Goal: Task Accomplishment & Management: Manage account settings

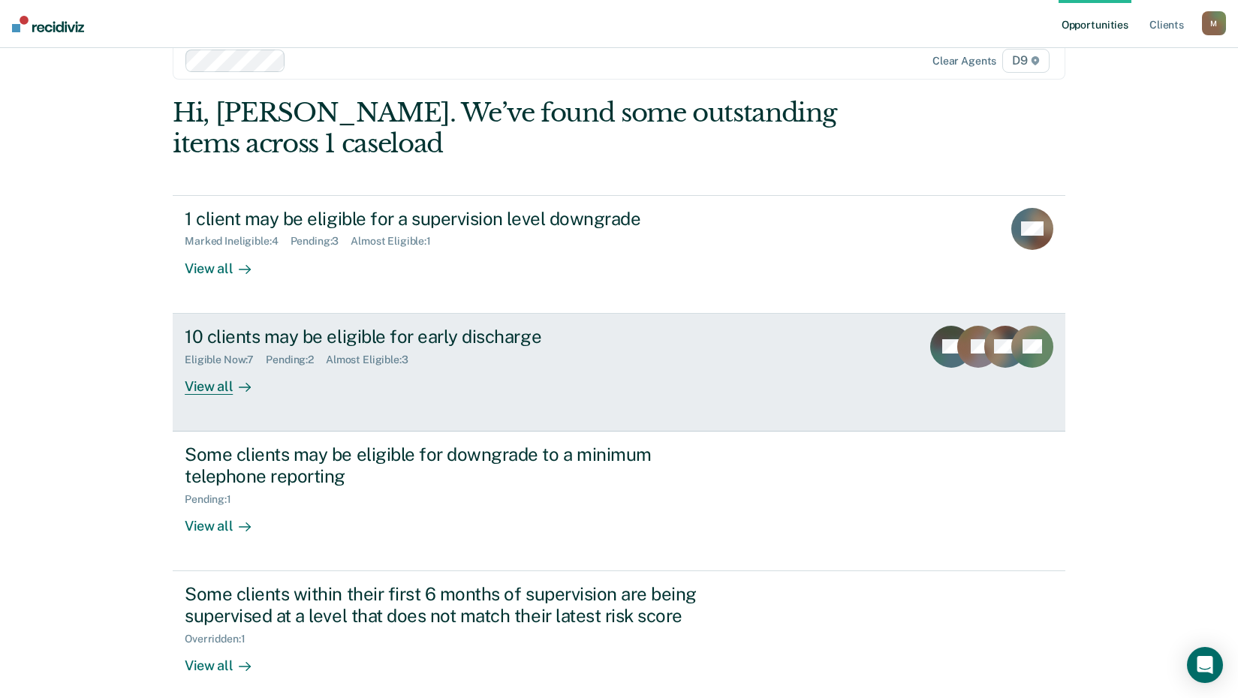
scroll to position [43, 0]
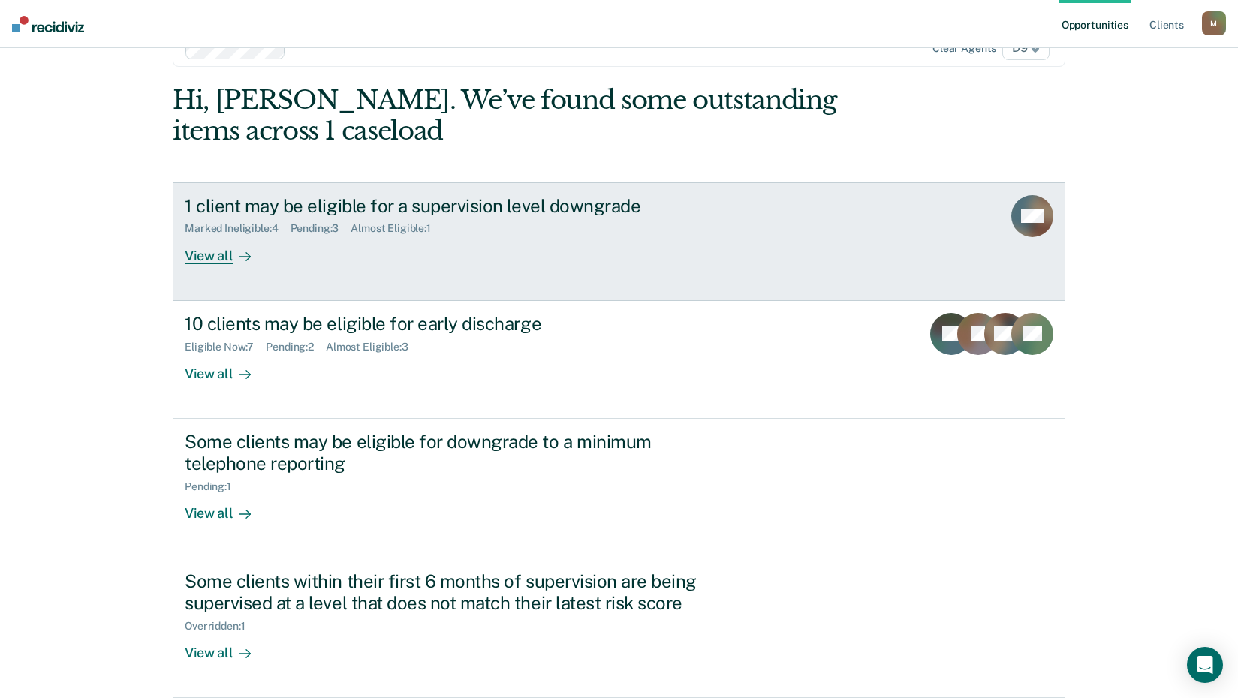
click at [215, 258] on div "View all" at bounding box center [227, 249] width 84 height 29
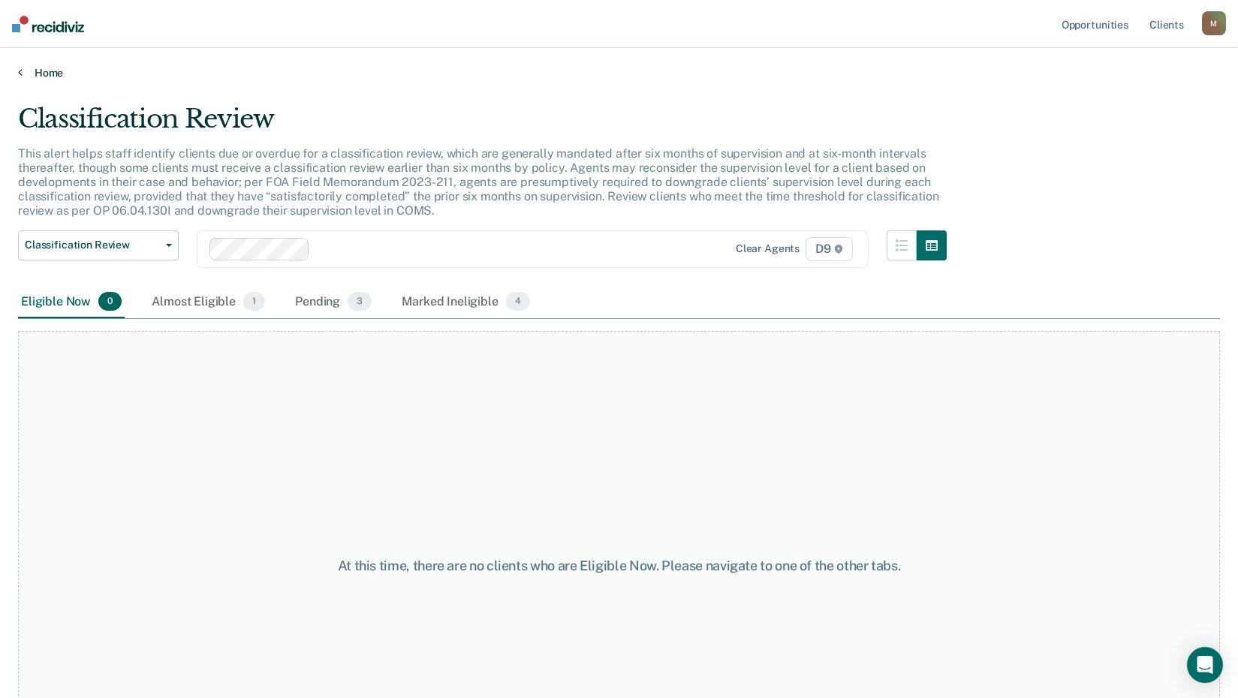
click at [33, 71] on link "Home" at bounding box center [619, 73] width 1202 height 14
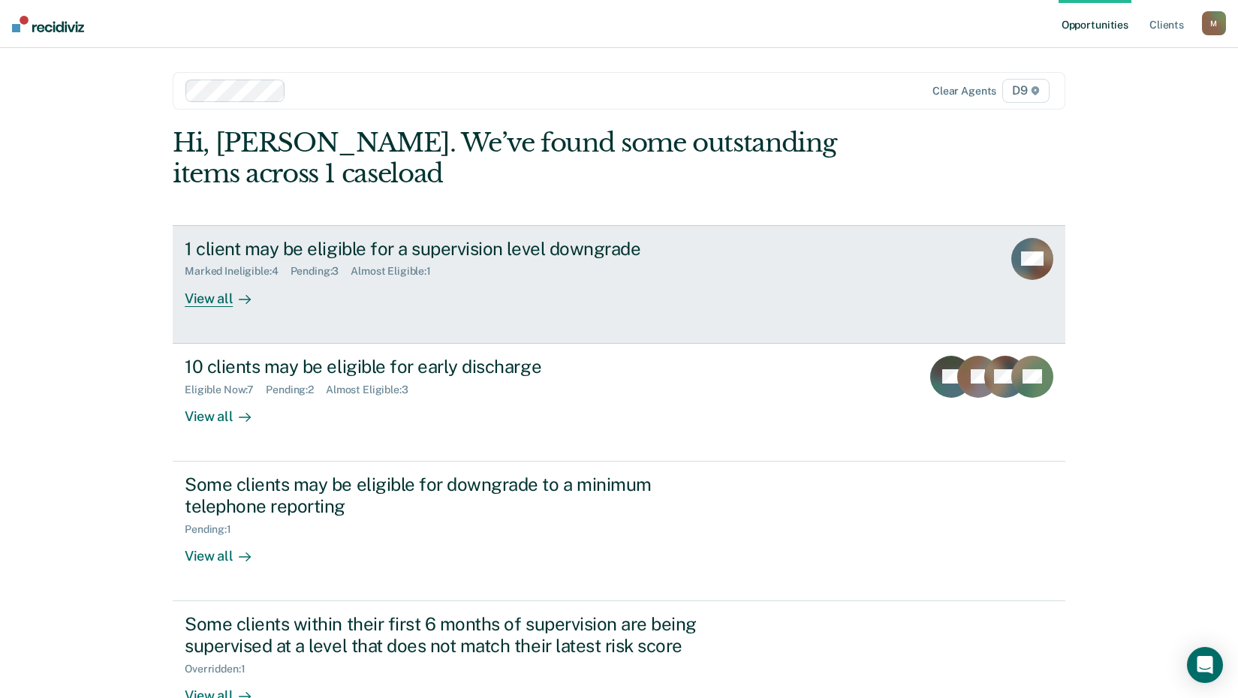
click at [208, 299] on div "View all" at bounding box center [227, 292] width 84 height 29
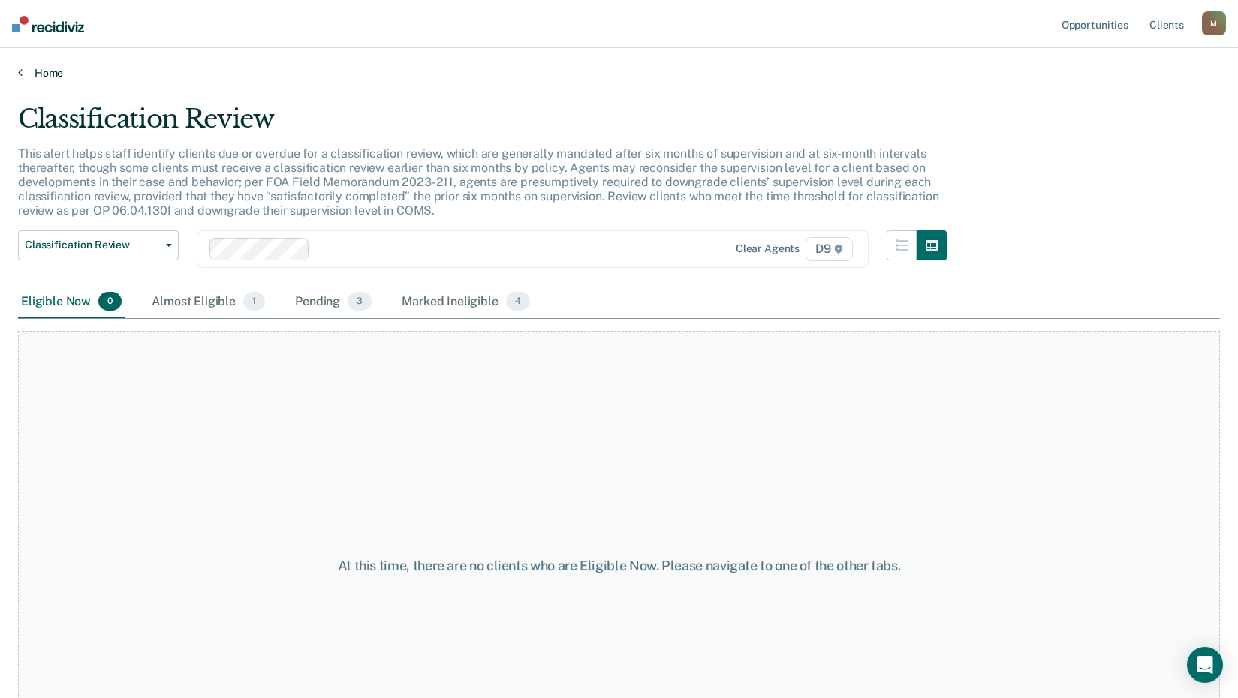
click at [20, 77] on link "Home" at bounding box center [619, 73] width 1202 height 14
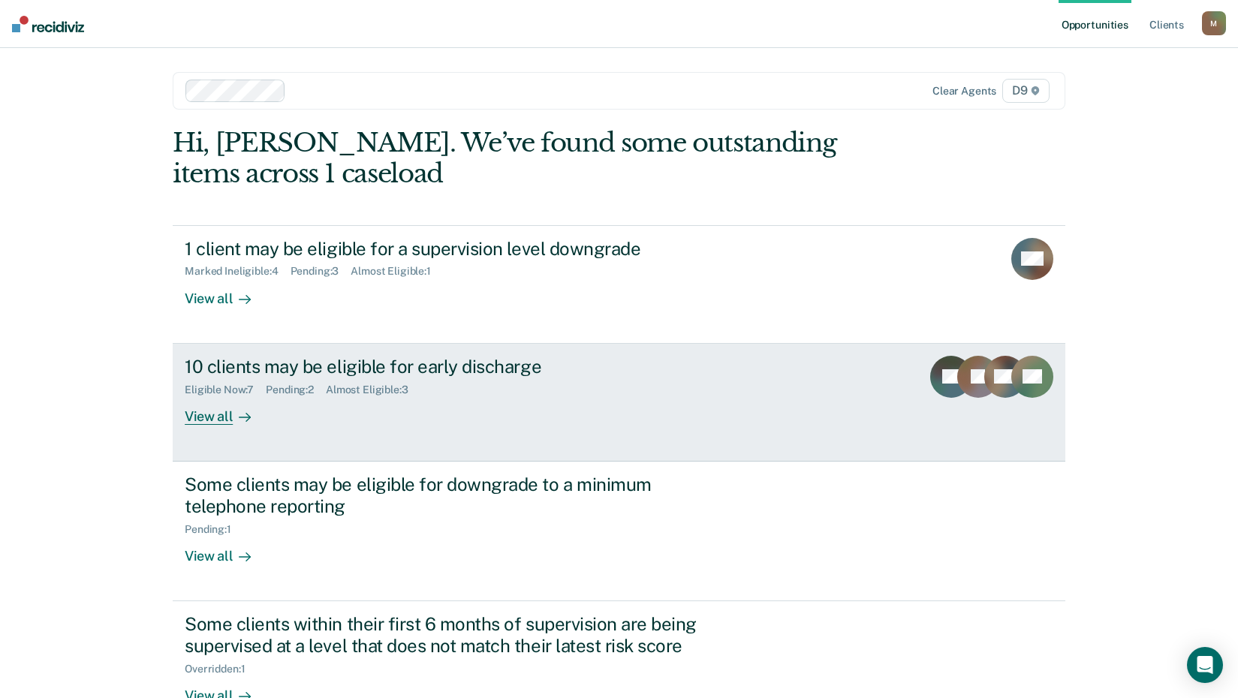
click at [215, 426] on link "10 clients may be eligible for early discharge Eligible Now : 7 Pending : 2 Alm…" at bounding box center [619, 403] width 892 height 118
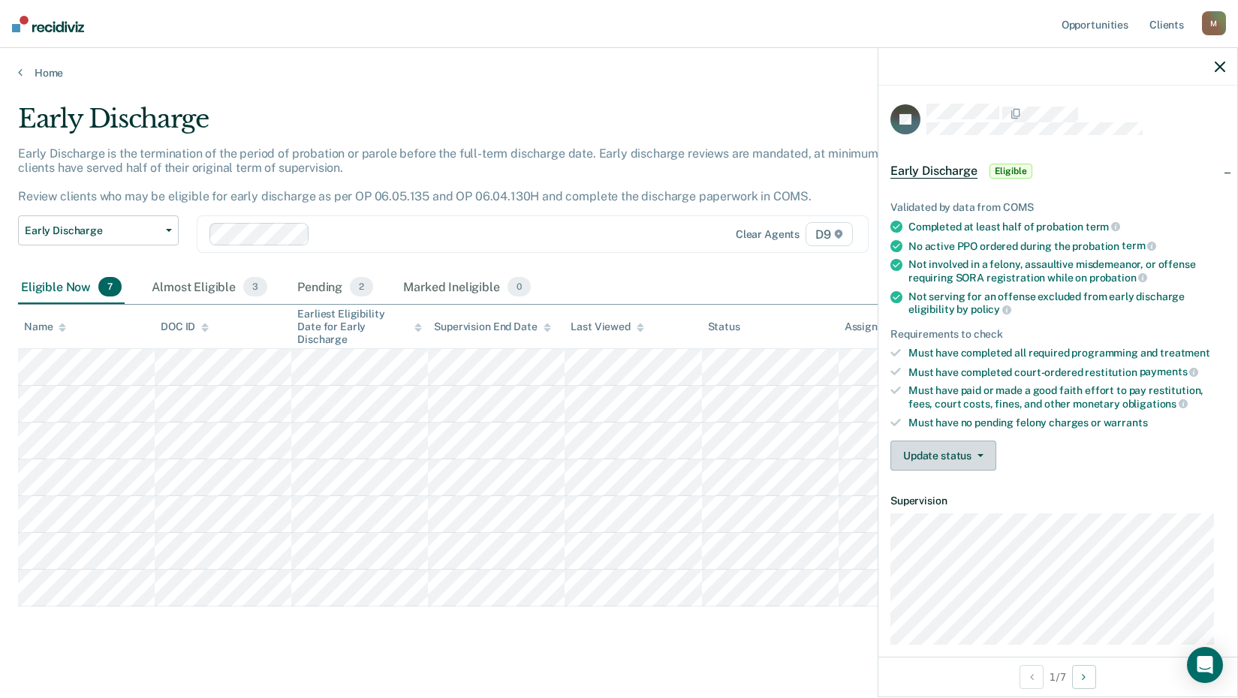
click at [982, 456] on button "Update status" at bounding box center [943, 456] width 106 height 30
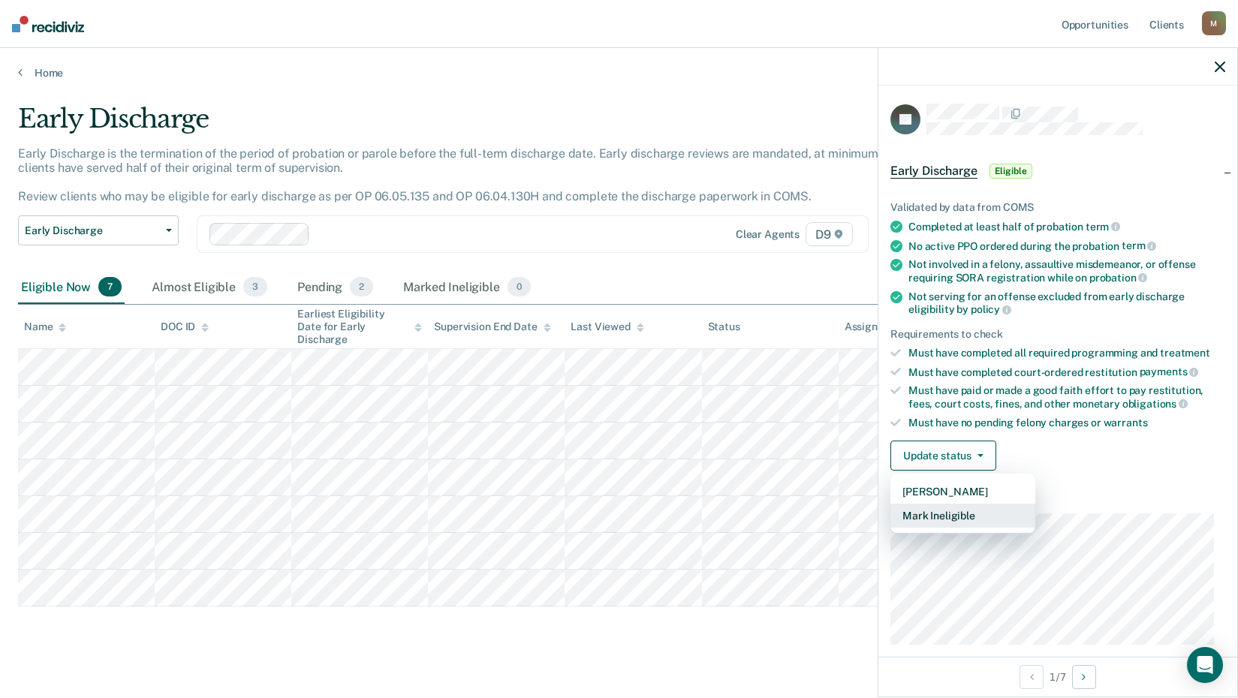
click at [985, 512] on button "Mark Ineligible" at bounding box center [962, 516] width 145 height 24
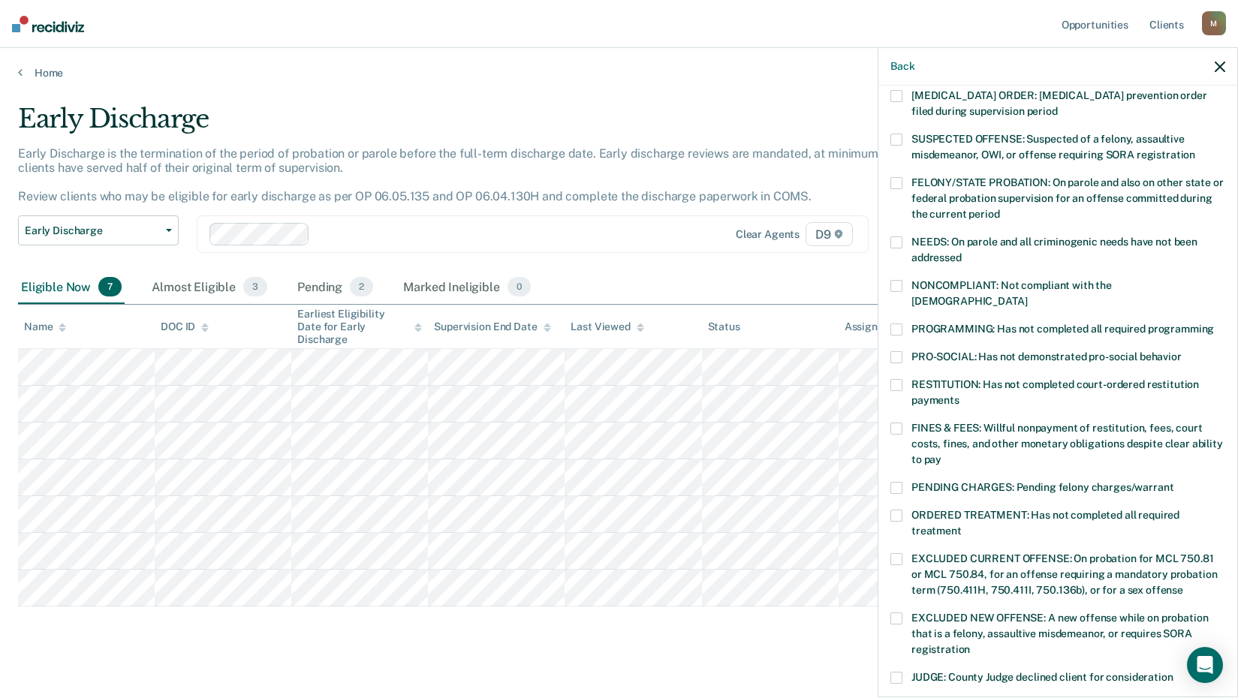
scroll to position [335, 0]
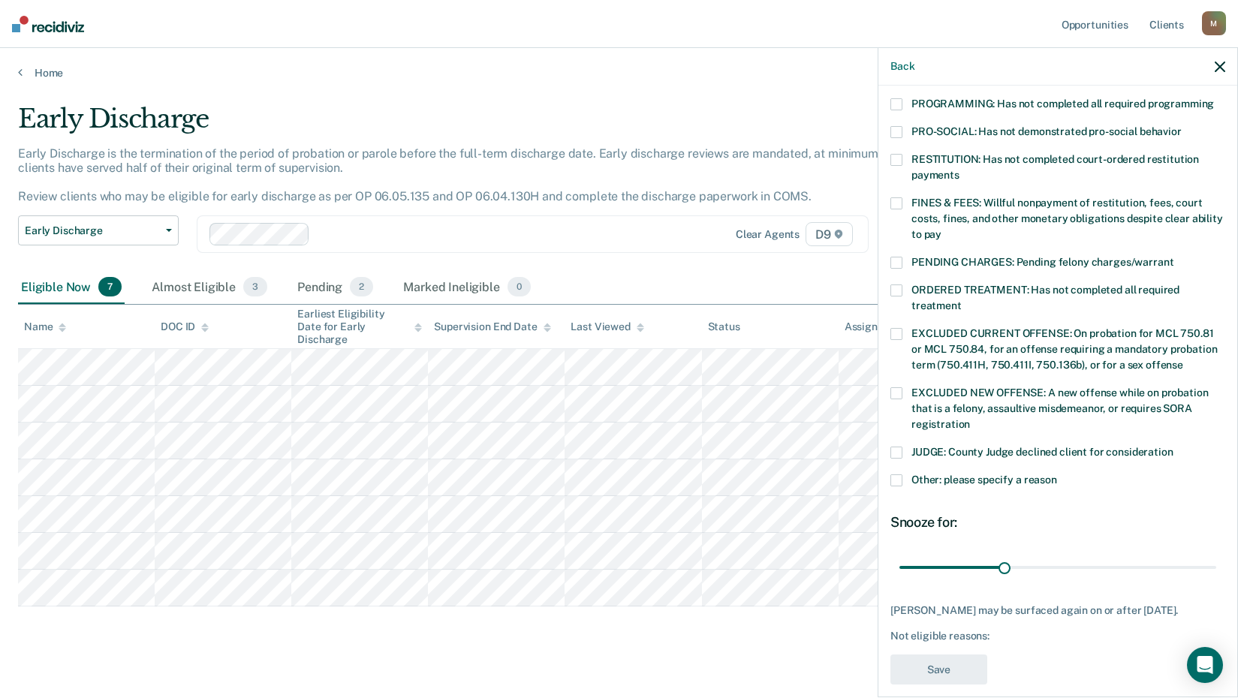
click at [904, 474] on label "Other: please specify a reason" at bounding box center [1057, 482] width 335 height 16
click at [1057, 474] on input "Other: please specify a reason" at bounding box center [1057, 474] width 0 height 0
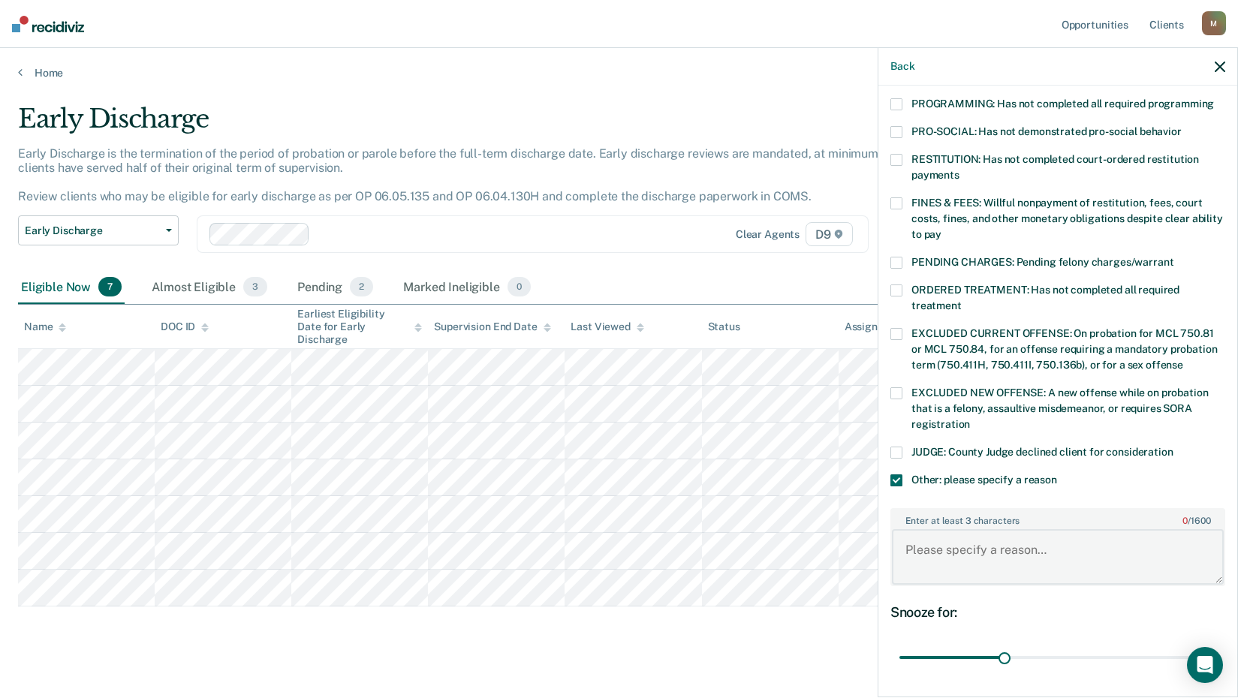
click at [977, 529] on textarea "Enter at least 3 characters 0 / 1600" at bounding box center [1058, 557] width 332 height 56
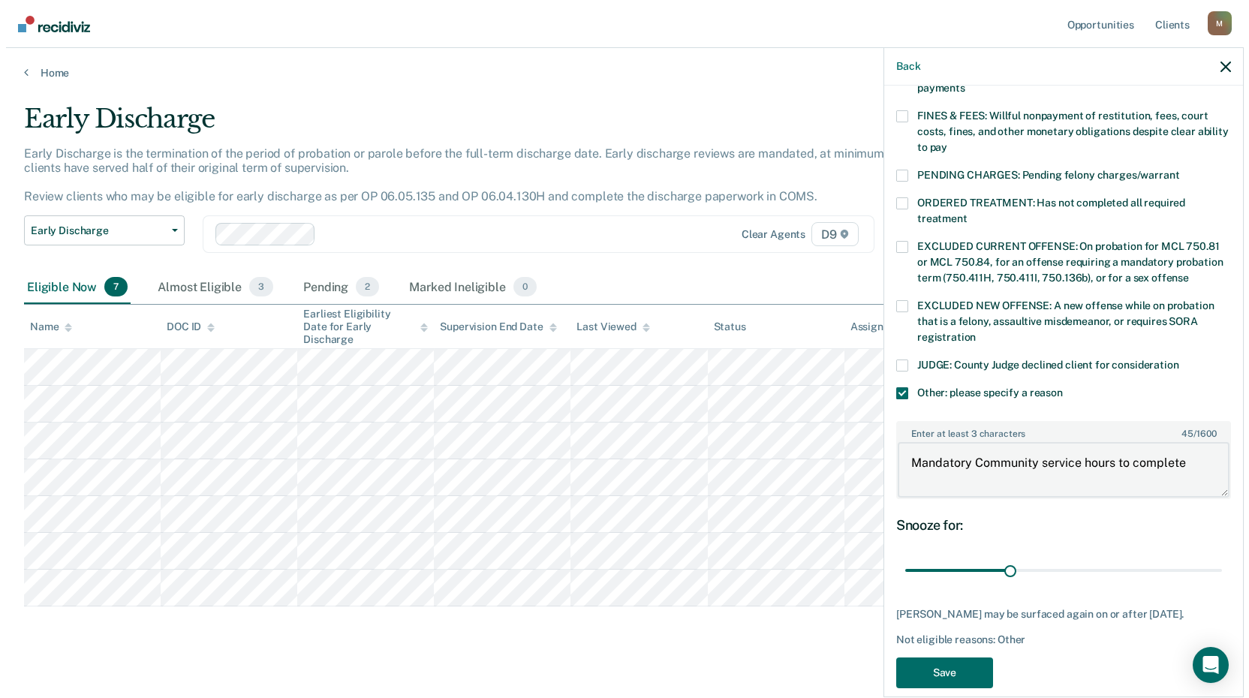
scroll to position [426, 0]
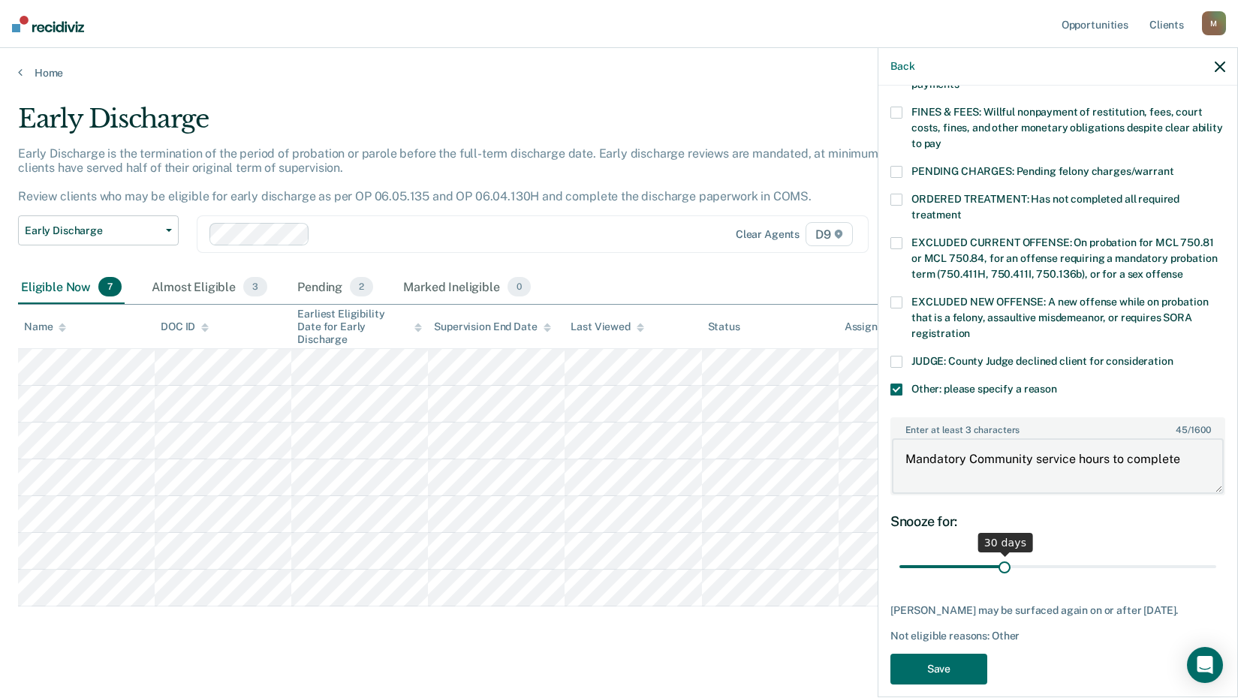
type textarea "Mandatory Community service hours to complete"
drag, startPoint x: 1003, startPoint y: 550, endPoint x: 1103, endPoint y: 536, distance: 100.1
click at [1102, 554] on input "range" at bounding box center [1057, 567] width 317 height 26
click at [1098, 554] on span "61 days" at bounding box center [1057, 567] width 317 height 26
type input "60"
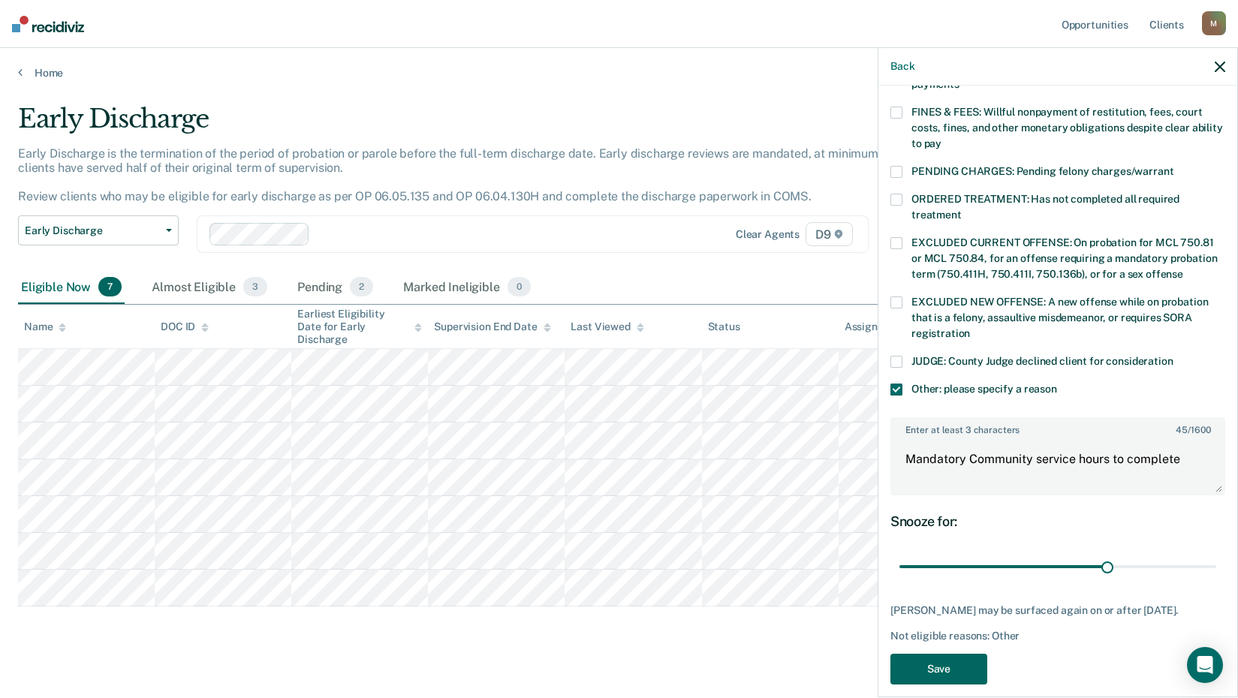
click at [921, 657] on button "Save" at bounding box center [938, 669] width 97 height 31
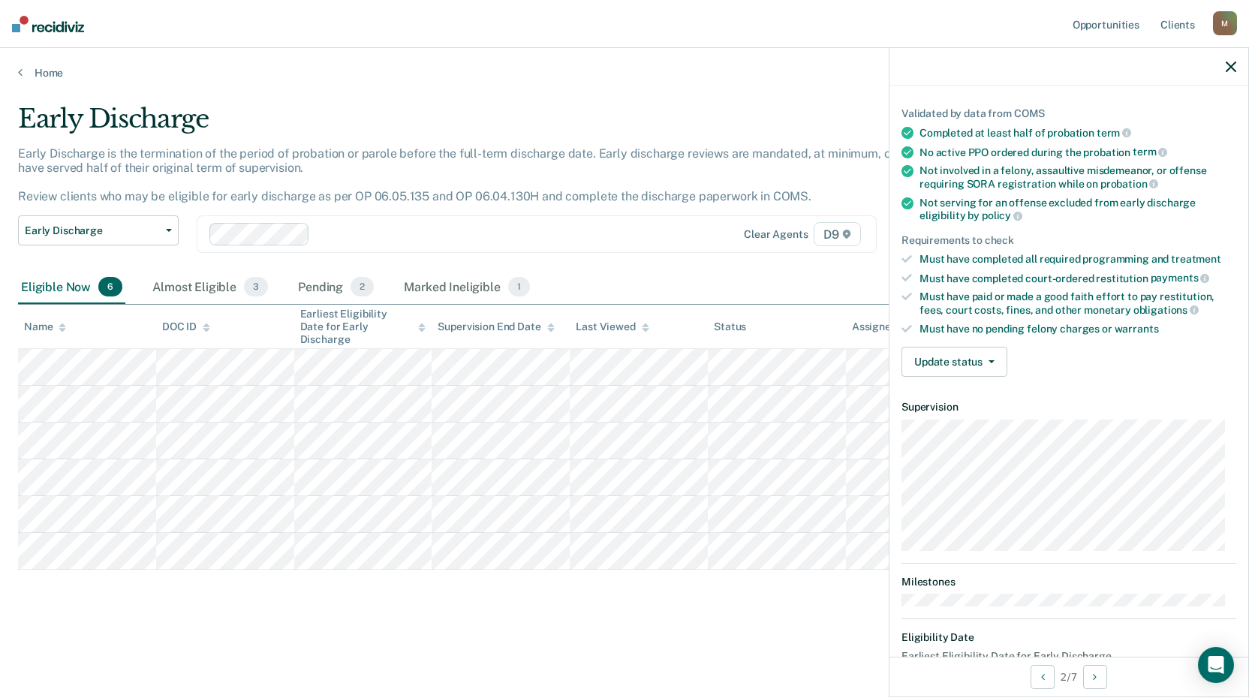
scroll to position [0, 0]
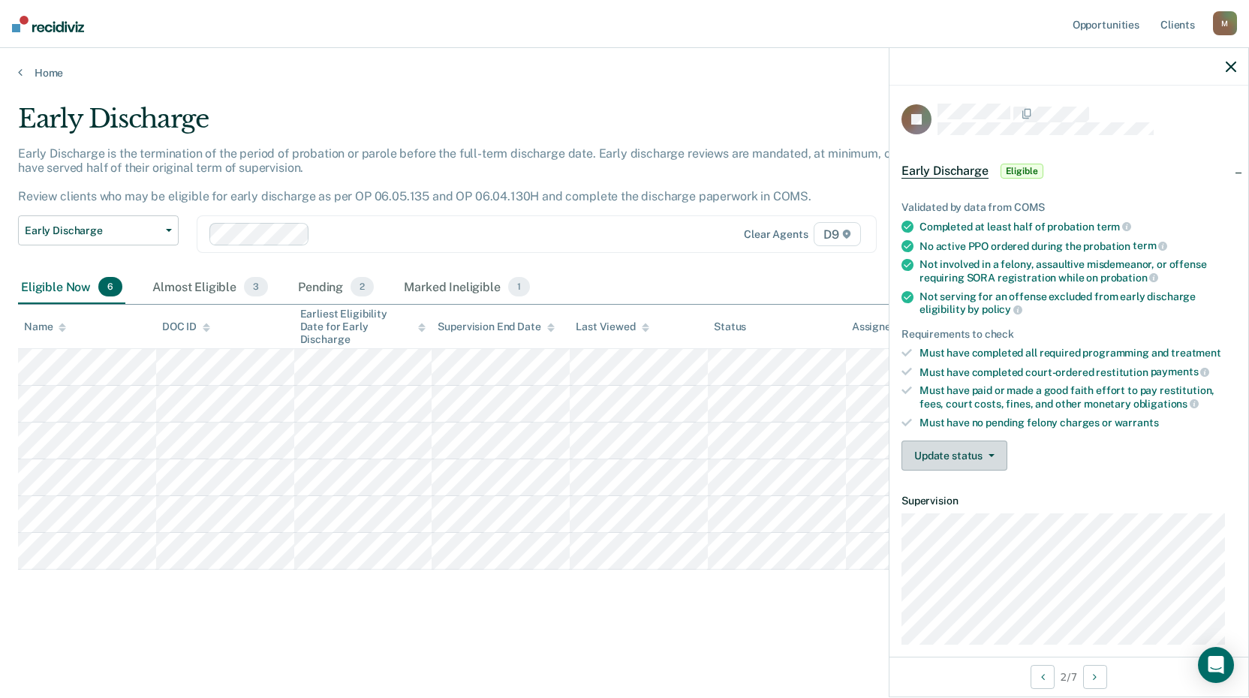
click at [988, 451] on button "Update status" at bounding box center [954, 456] width 106 height 30
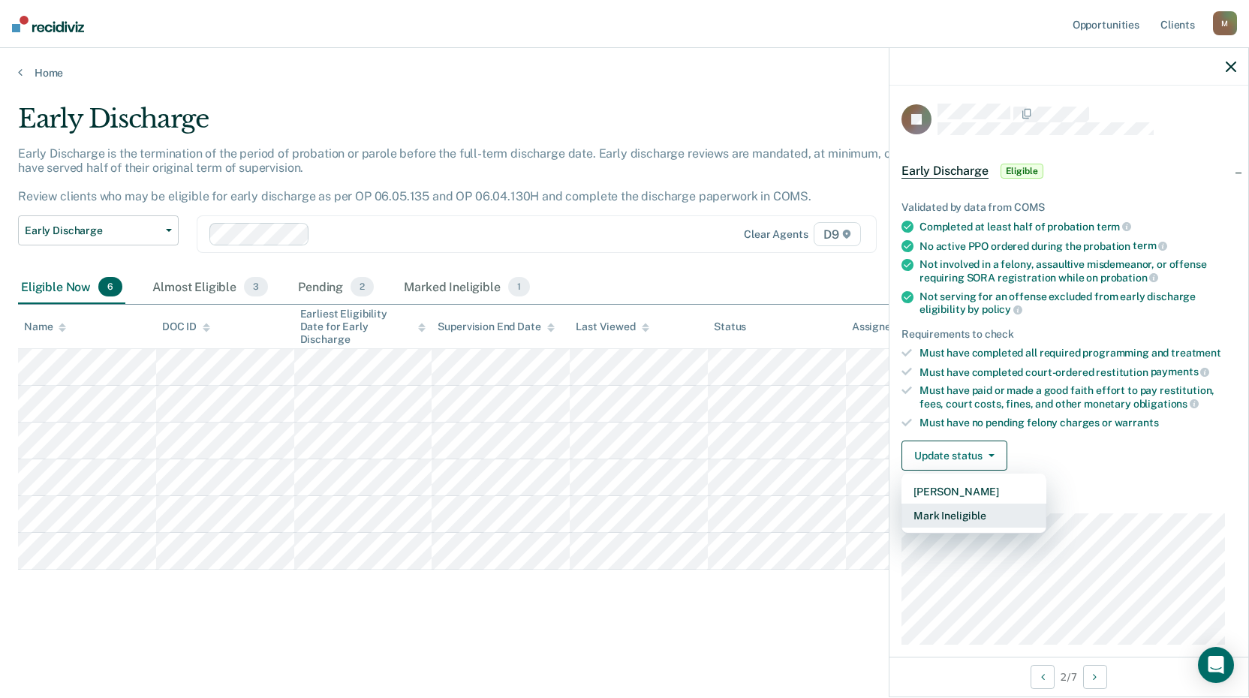
click at [945, 516] on button "Mark Ineligible" at bounding box center [973, 516] width 145 height 24
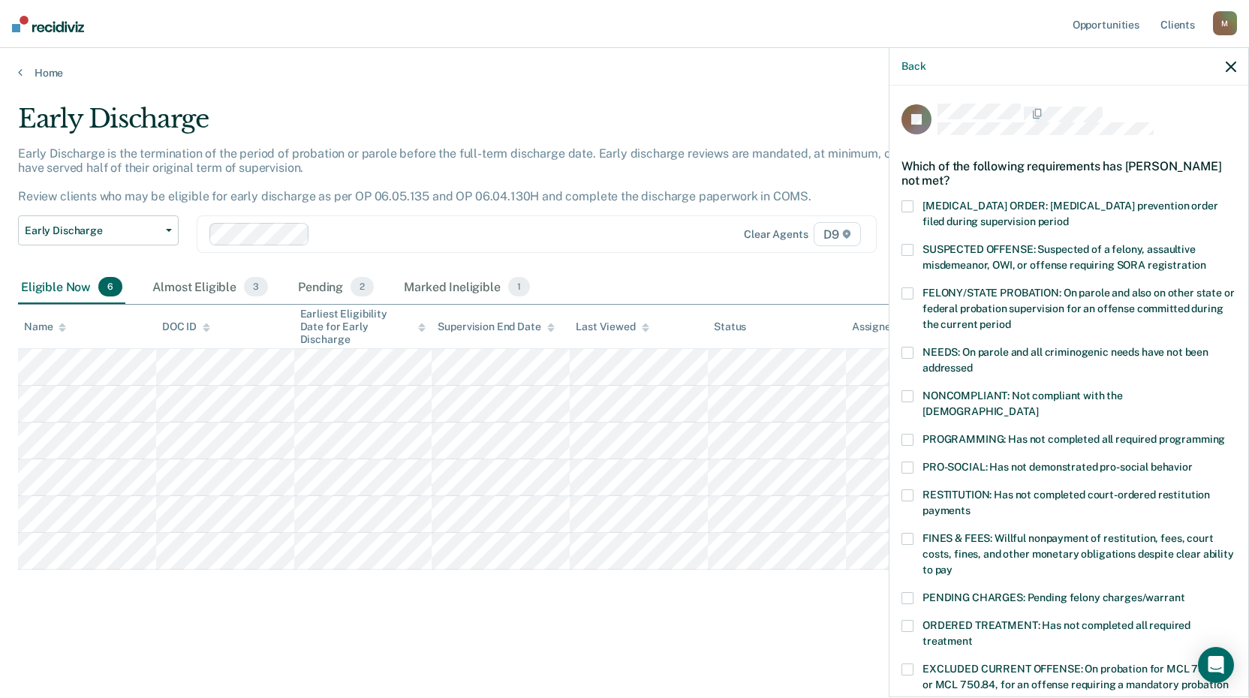
click at [914, 434] on label "PROGRAMMING: Has not completed all required programming" at bounding box center [1068, 442] width 335 height 16
click at [1225, 434] on input "PROGRAMMING: Has not completed all required programming" at bounding box center [1225, 434] width 0 height 0
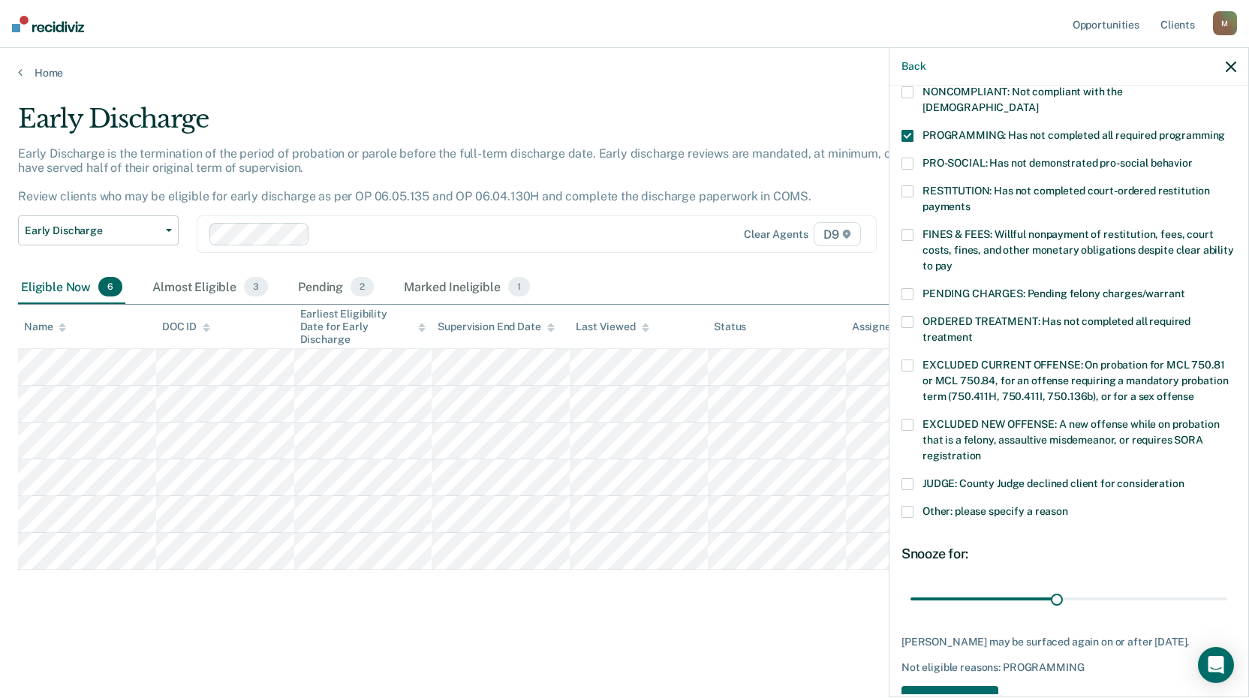
scroll to position [335, 0]
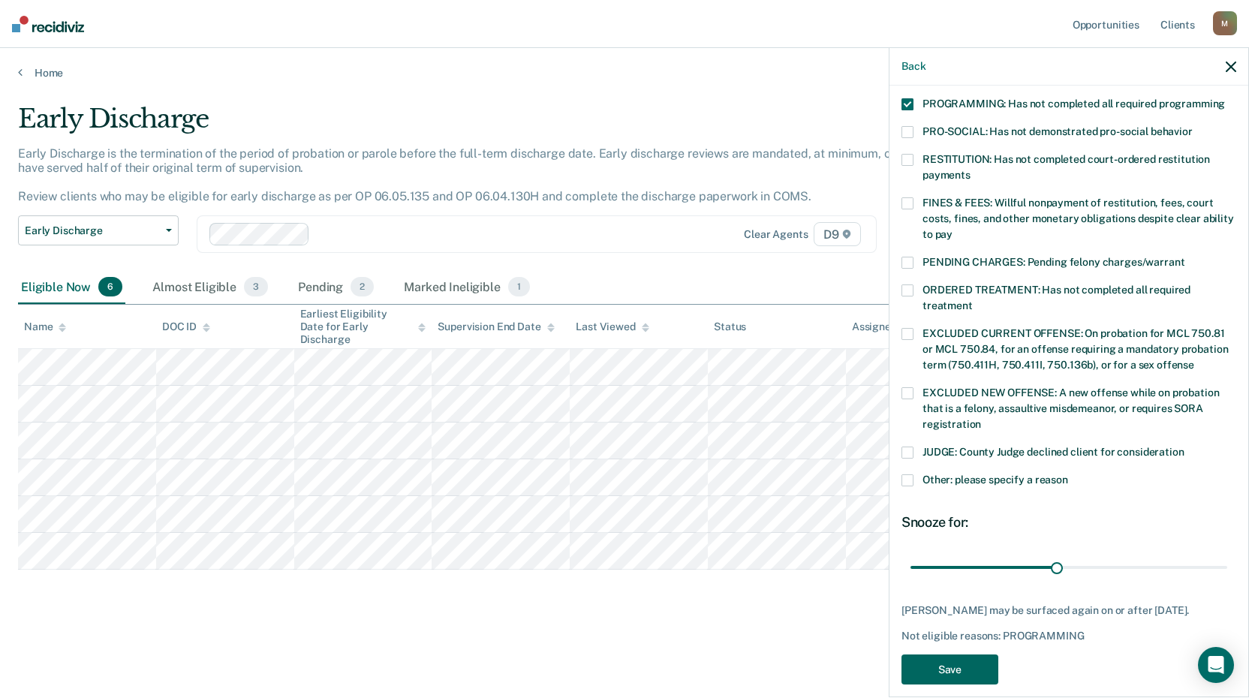
click at [944, 654] on button "Save" at bounding box center [949, 669] width 97 height 31
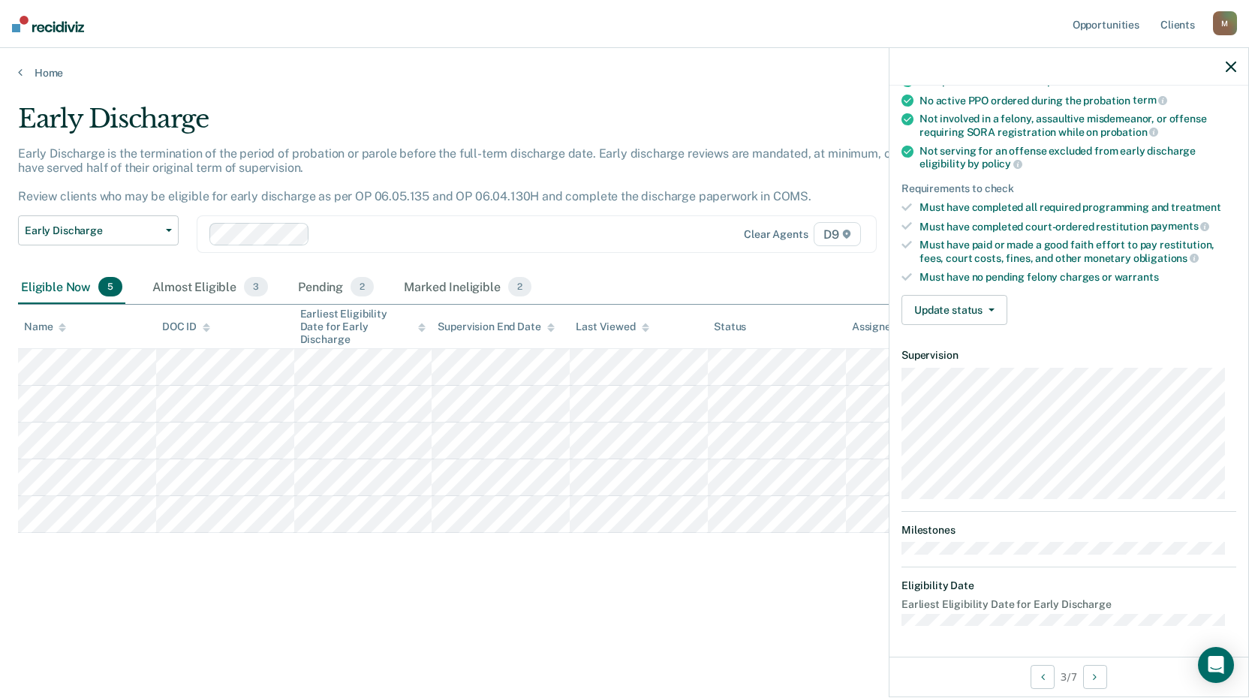
scroll to position [143, 0]
click at [995, 308] on button "Update status" at bounding box center [954, 312] width 106 height 30
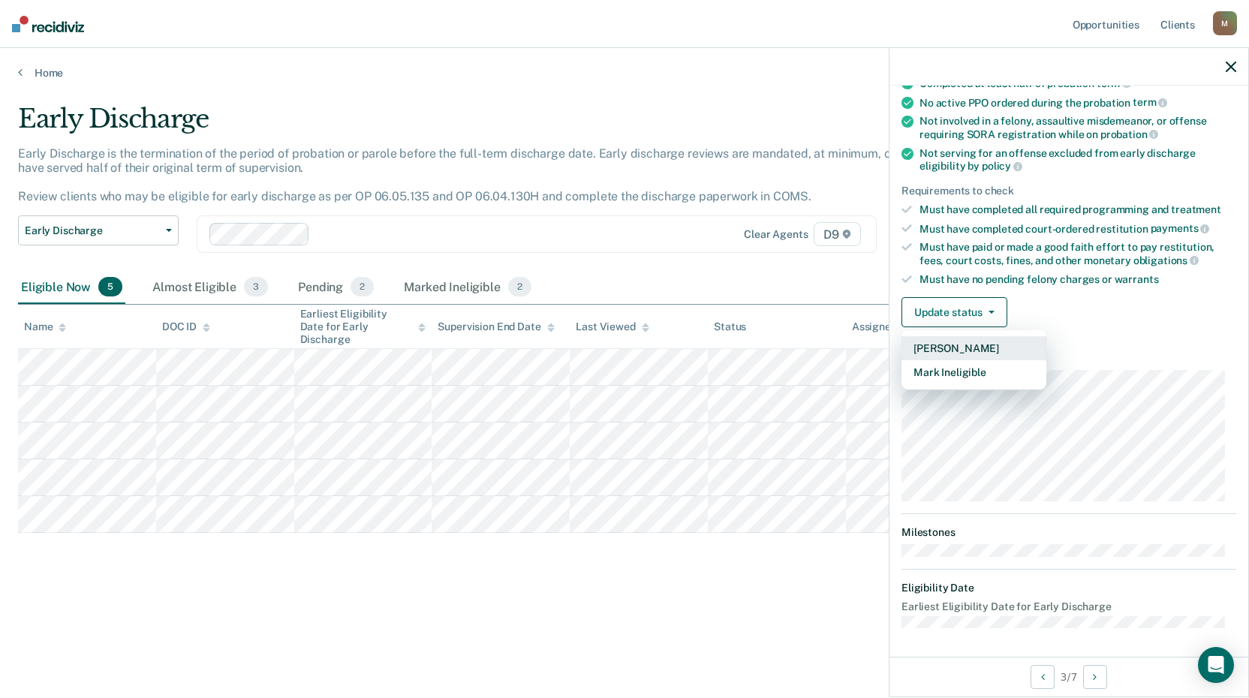
click at [958, 347] on button "[PERSON_NAME]" at bounding box center [973, 348] width 145 height 24
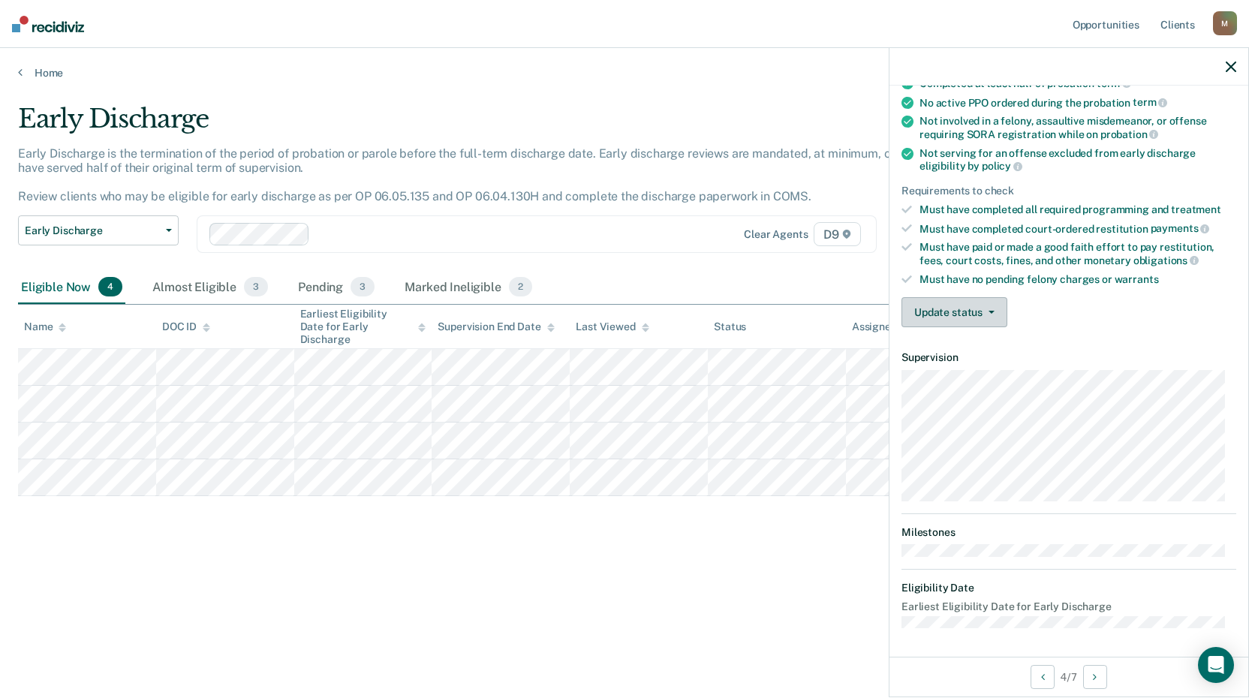
click at [997, 313] on button "Update status" at bounding box center [954, 312] width 106 height 30
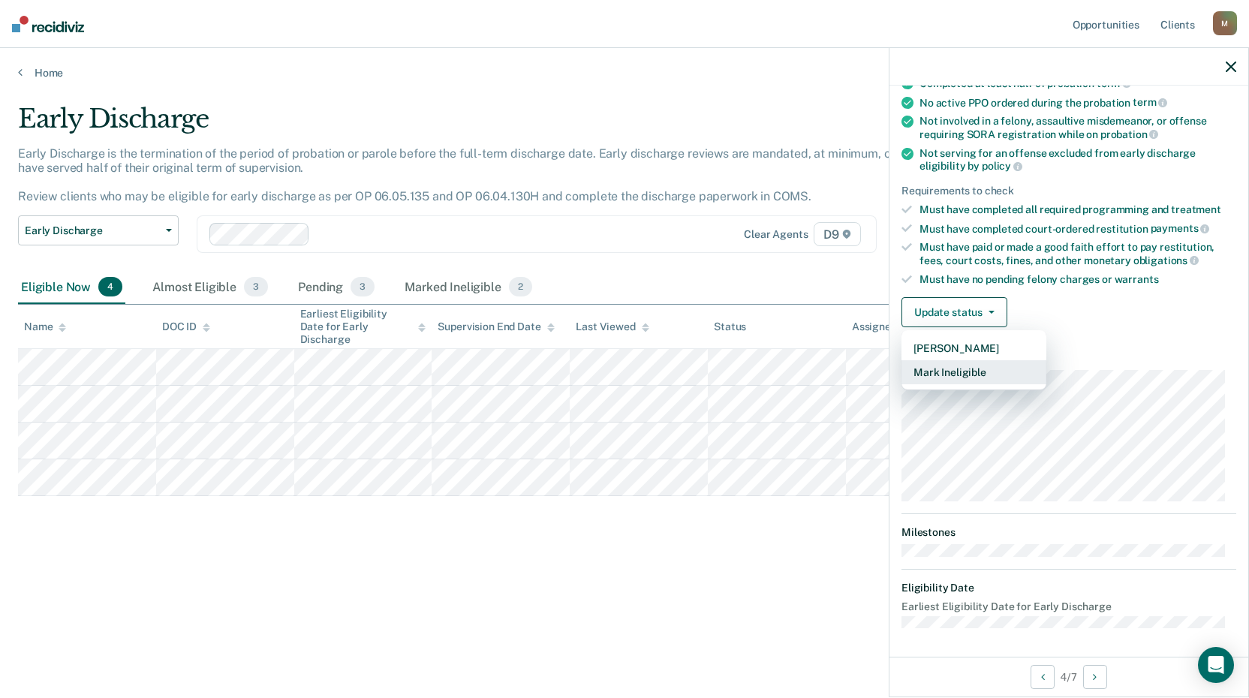
click at [935, 369] on button "Mark Ineligible" at bounding box center [973, 372] width 145 height 24
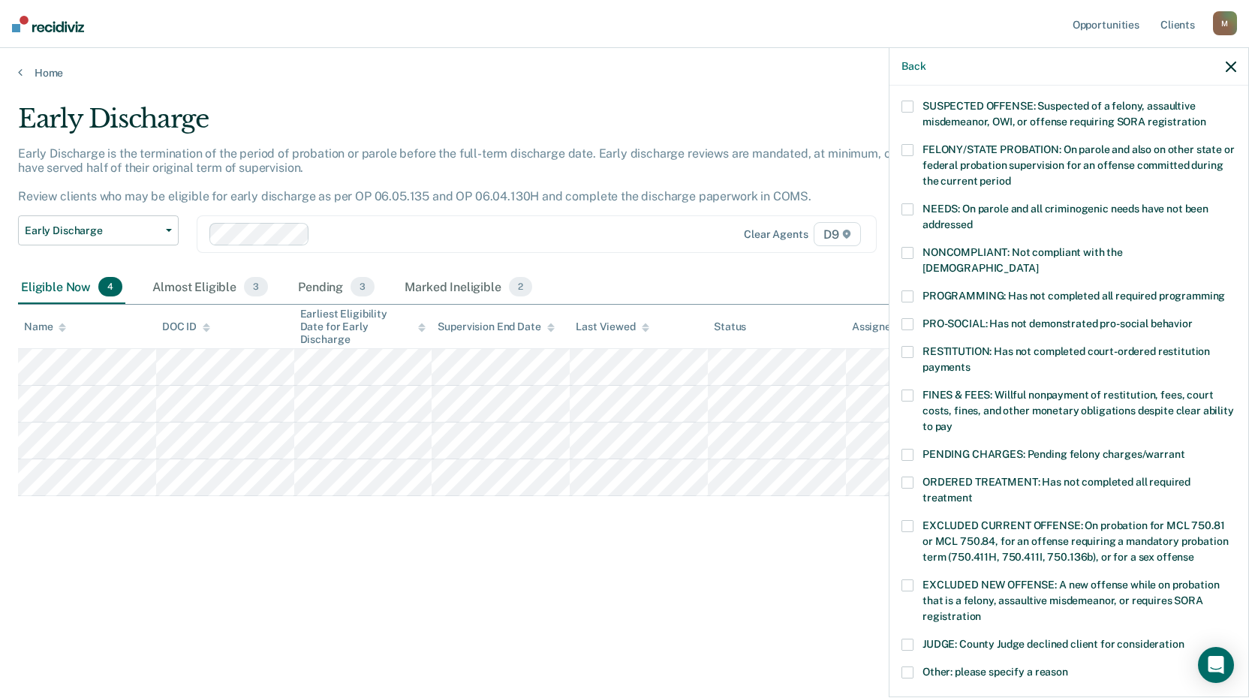
click at [912, 290] on span at bounding box center [907, 296] width 12 height 12
click at [1225, 290] on input "PROGRAMMING: Has not completed all required programming" at bounding box center [1225, 290] width 0 height 0
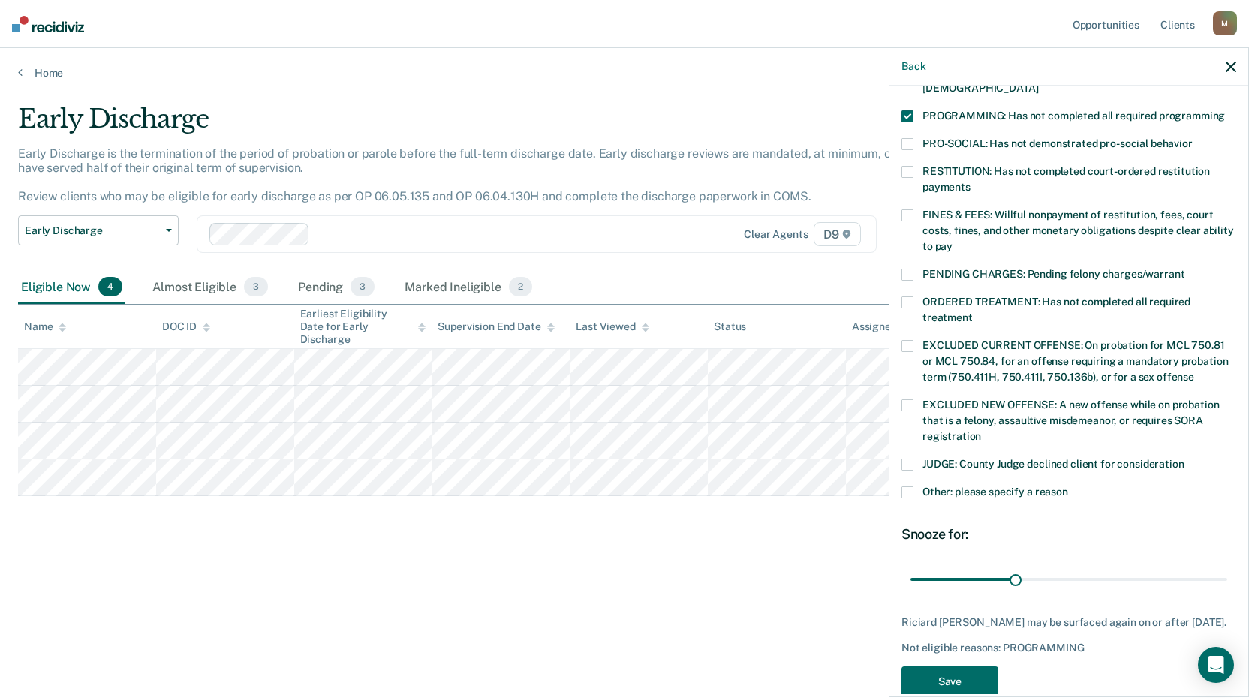
scroll to position [348, 0]
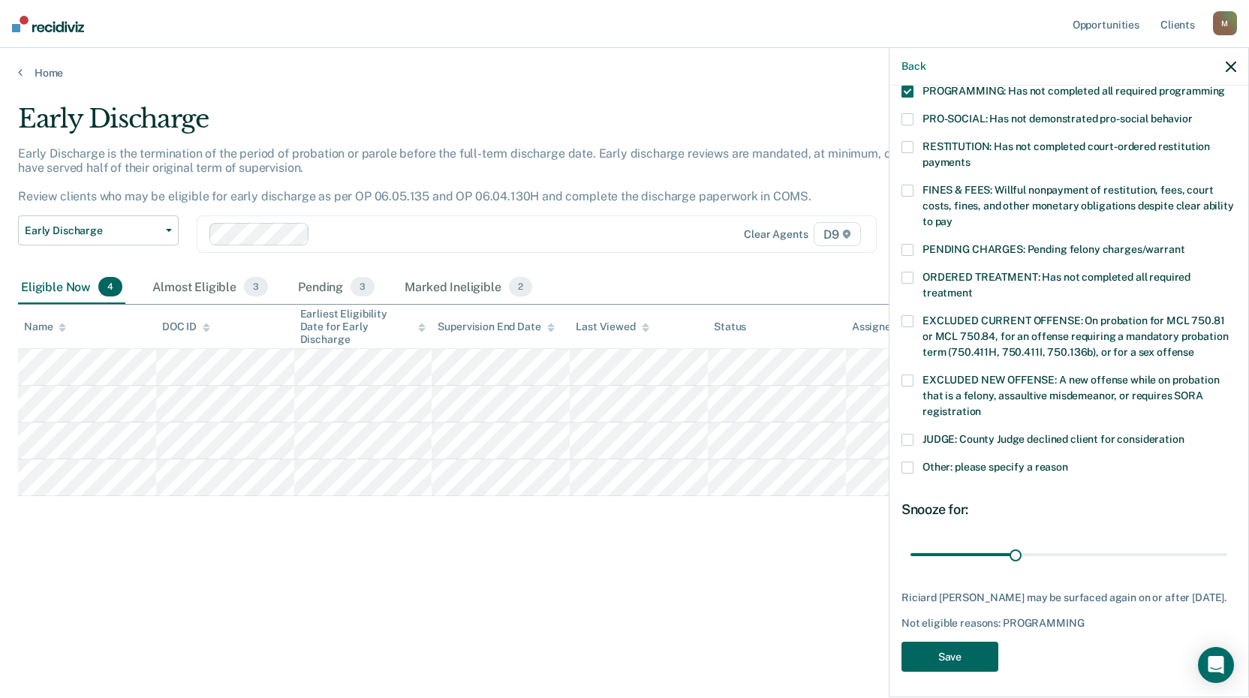
click at [955, 660] on button "Save" at bounding box center [949, 657] width 97 height 31
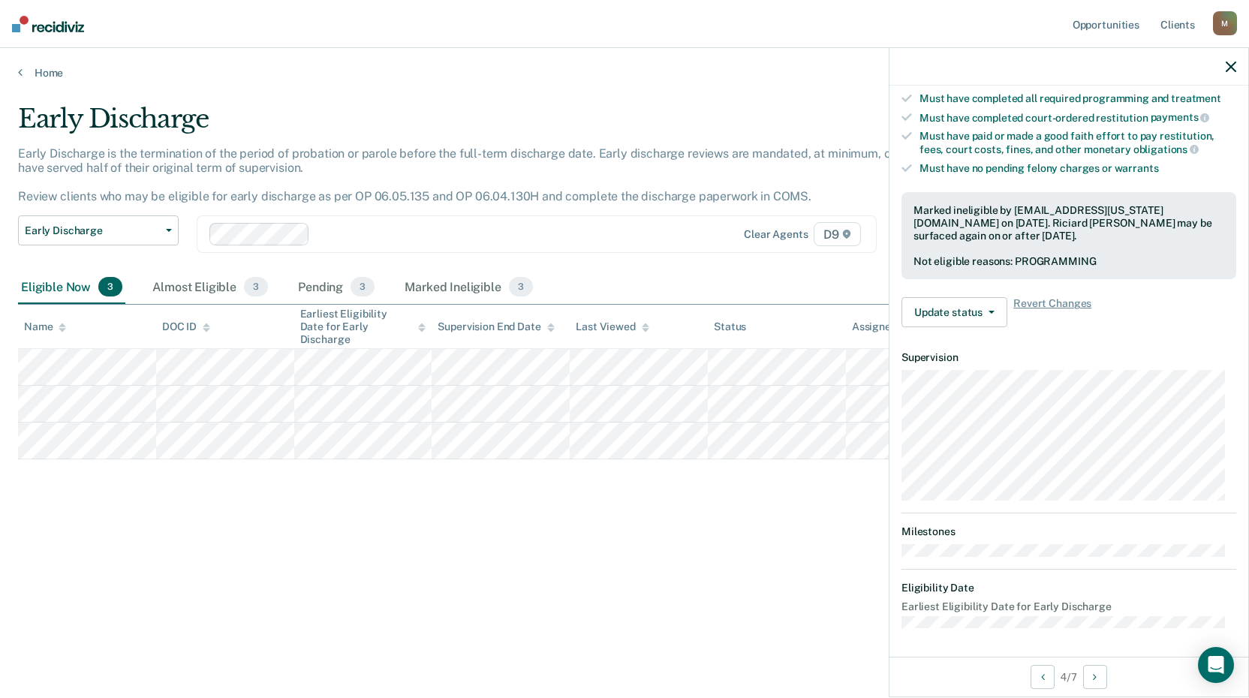
scroll to position [143, 0]
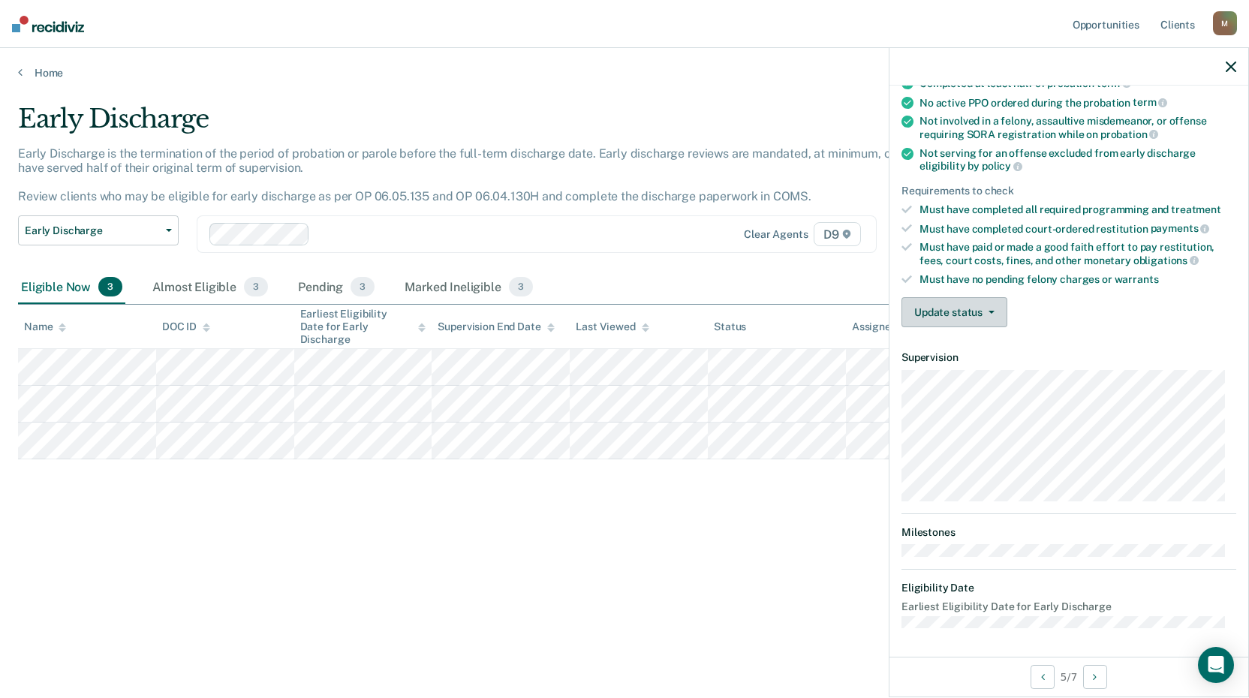
click at [997, 311] on button "Update status" at bounding box center [954, 312] width 106 height 30
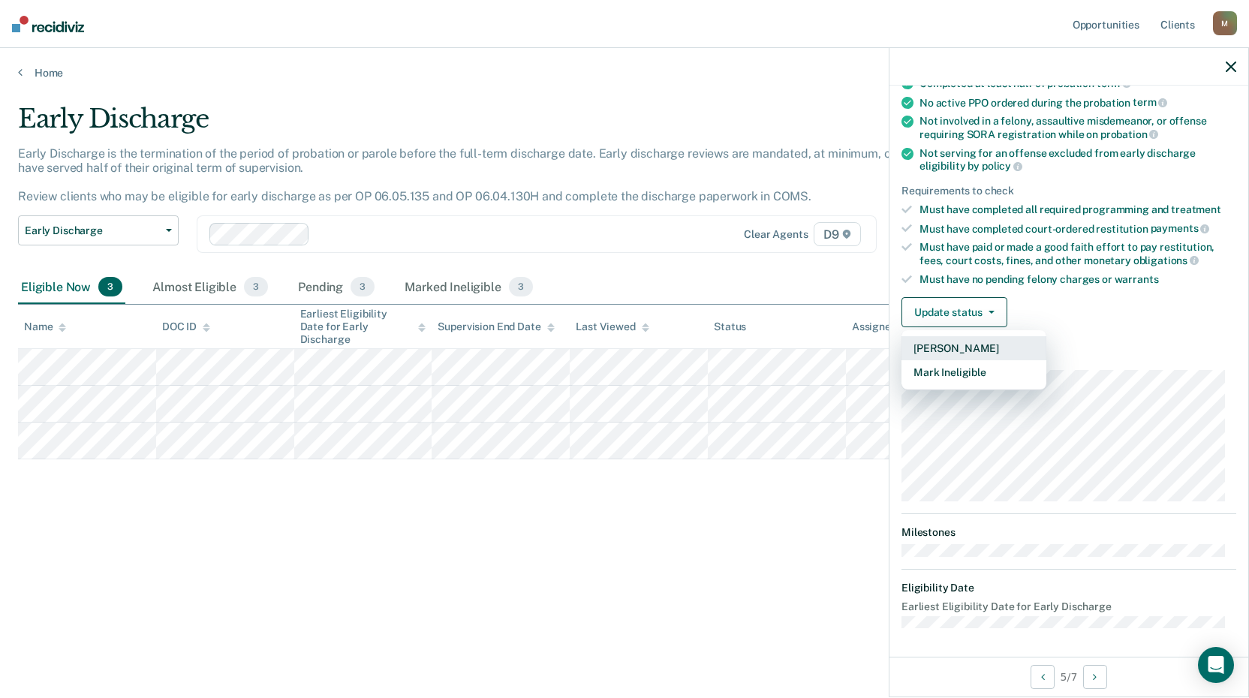
click at [941, 348] on button "[PERSON_NAME]" at bounding box center [973, 348] width 145 height 24
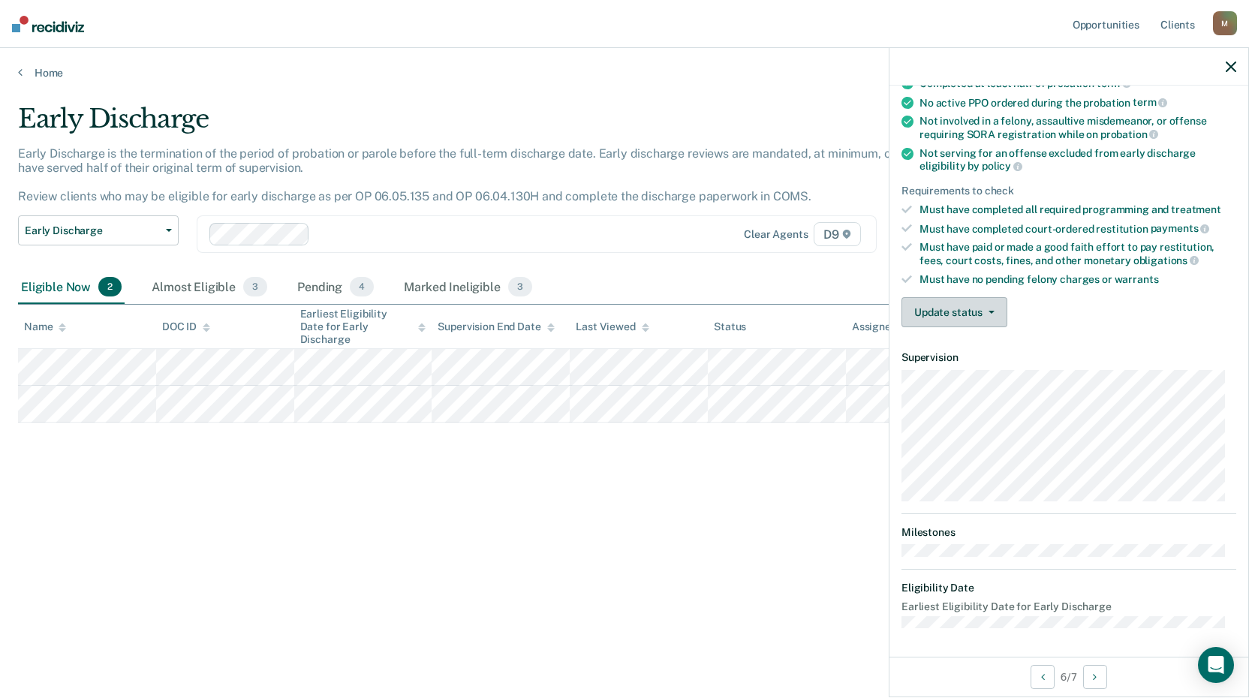
click at [988, 311] on icon "button" at bounding box center [991, 312] width 6 height 3
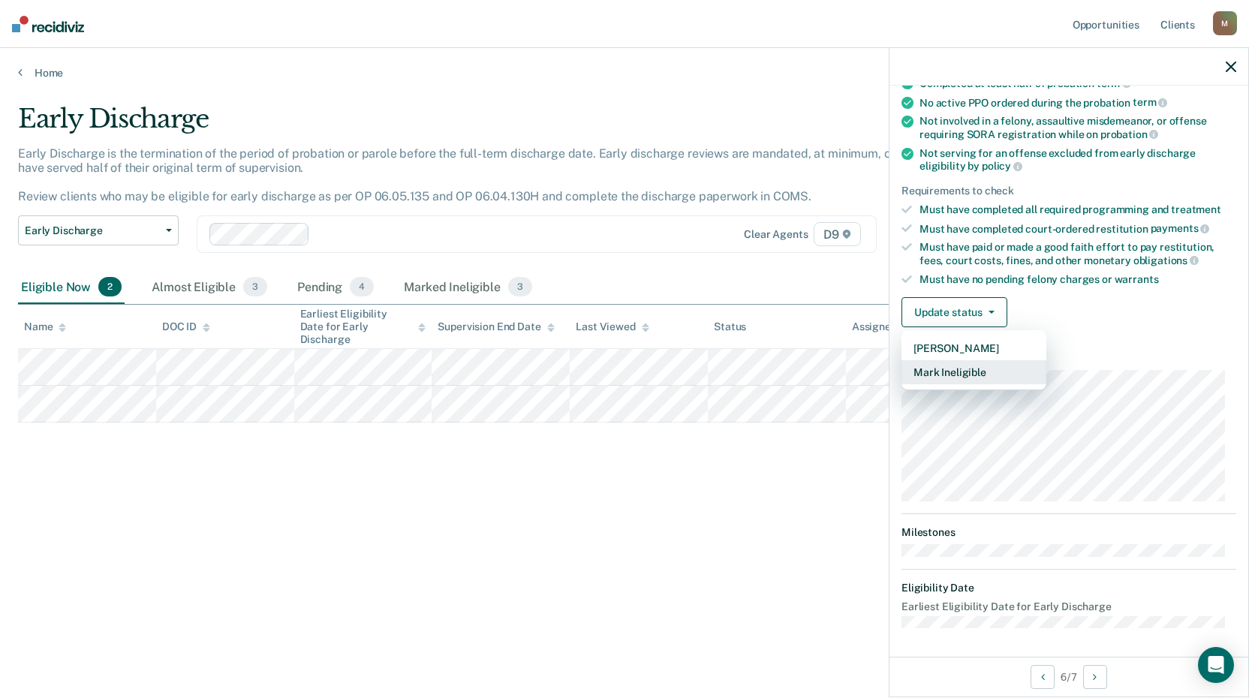
click at [969, 367] on button "Mark Ineligible" at bounding box center [973, 372] width 145 height 24
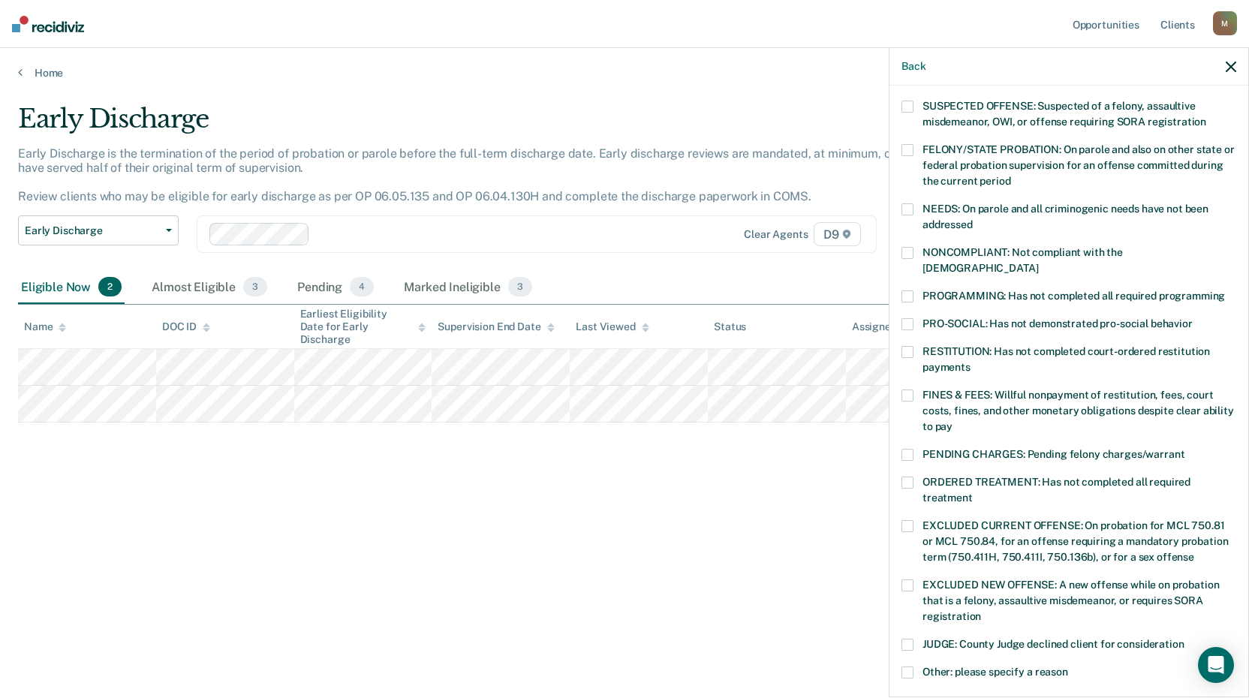
click at [907, 290] on span at bounding box center [907, 296] width 12 height 12
click at [1225, 290] on input "PROGRAMMING: Has not completed all required programming" at bounding box center [1225, 290] width 0 height 0
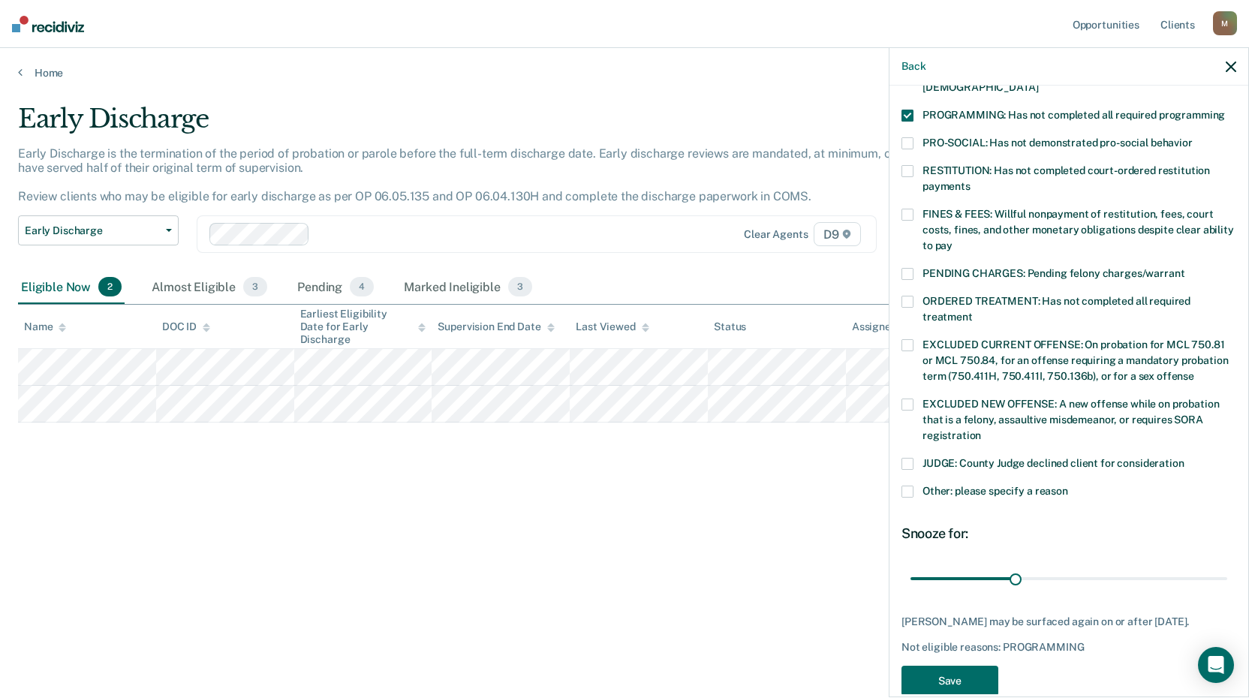
scroll to position [335, 0]
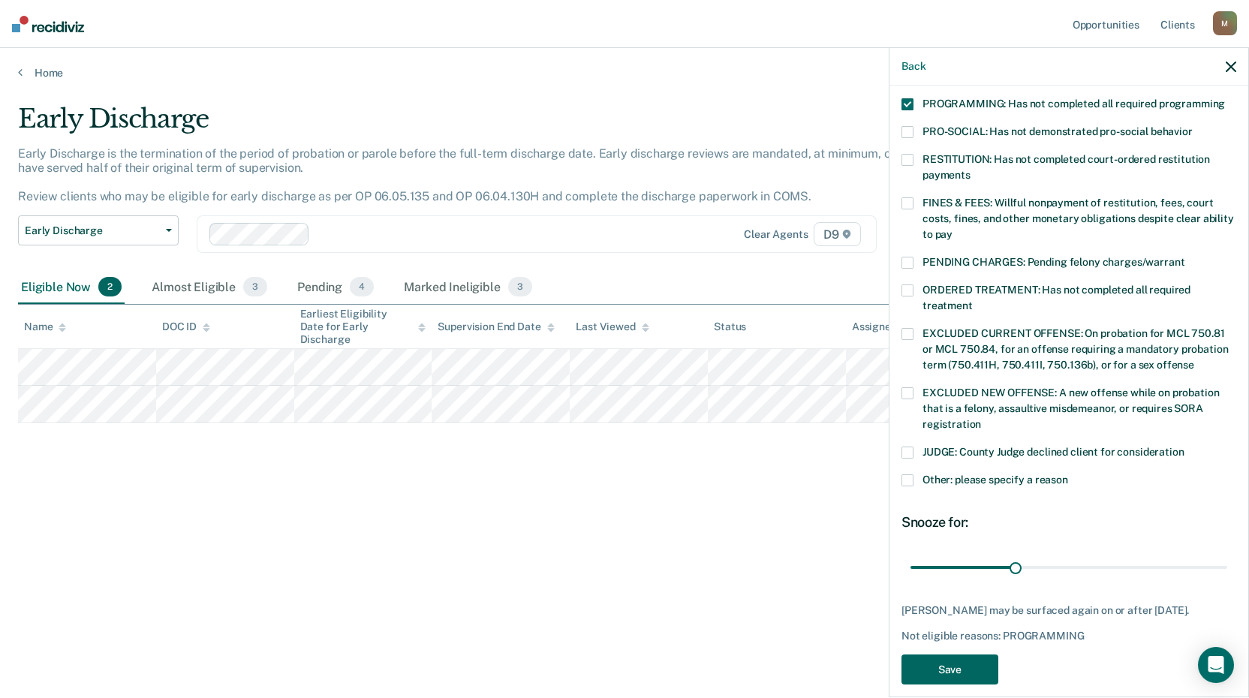
click at [951, 654] on button "Save" at bounding box center [949, 669] width 97 height 31
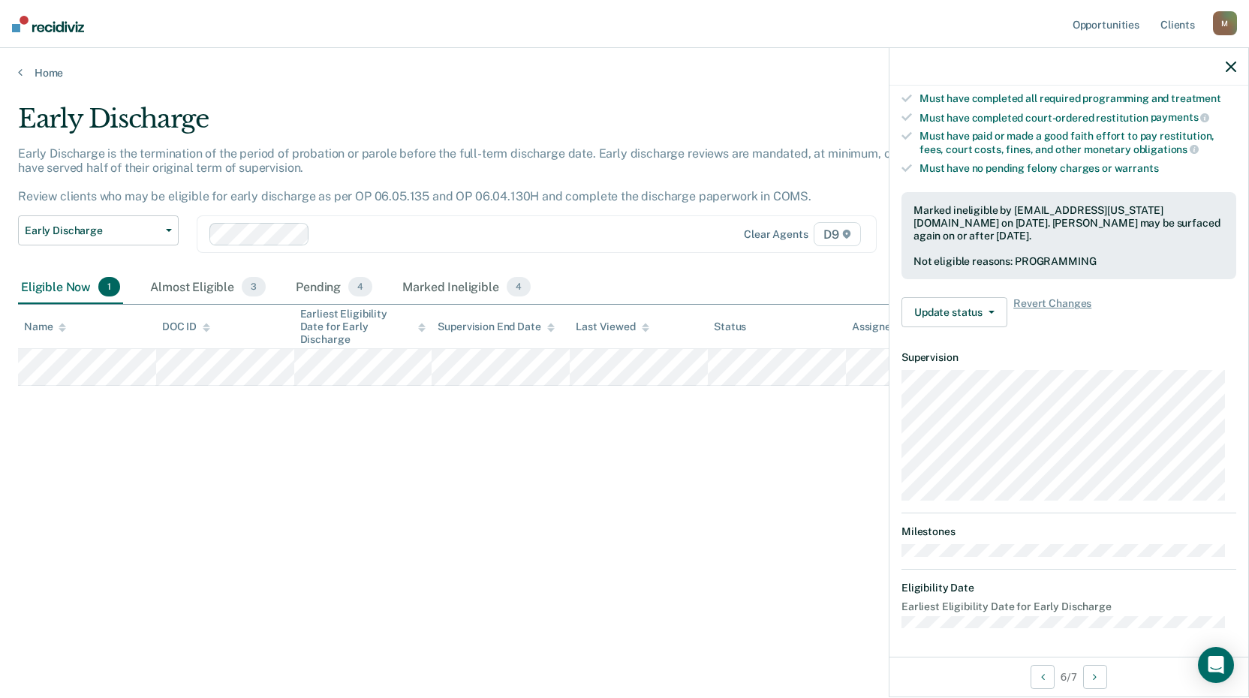
scroll to position [143, 0]
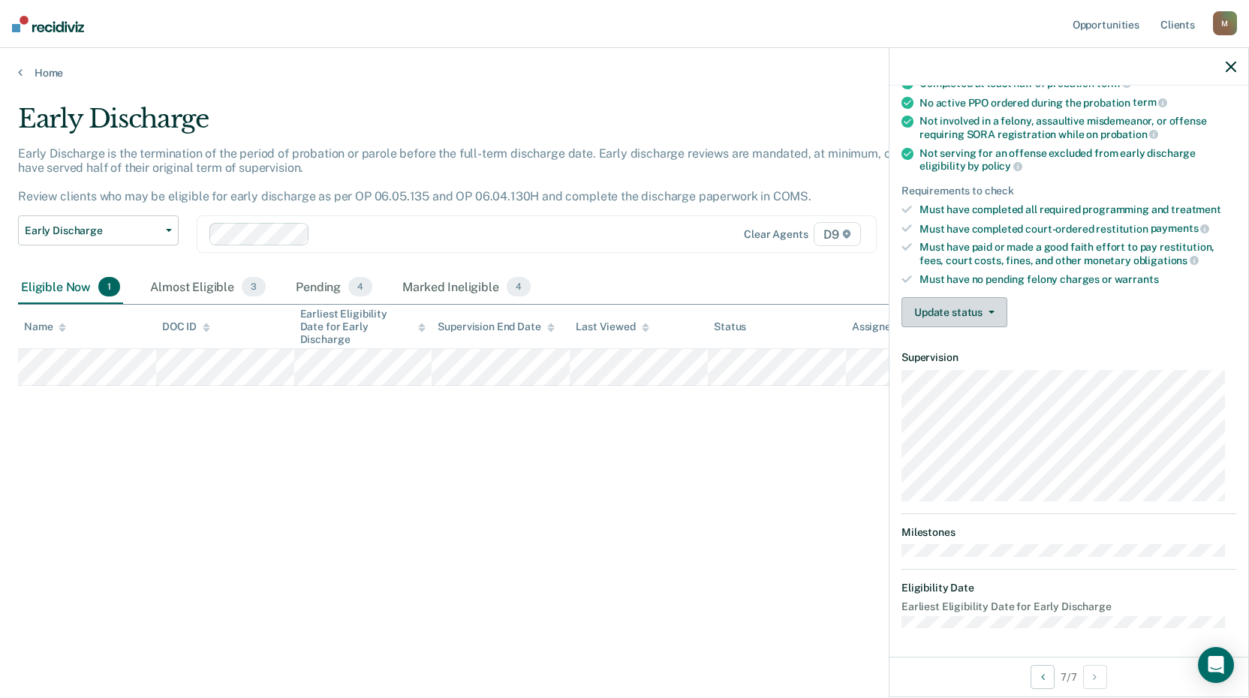
click at [997, 307] on button "Update status" at bounding box center [954, 312] width 106 height 30
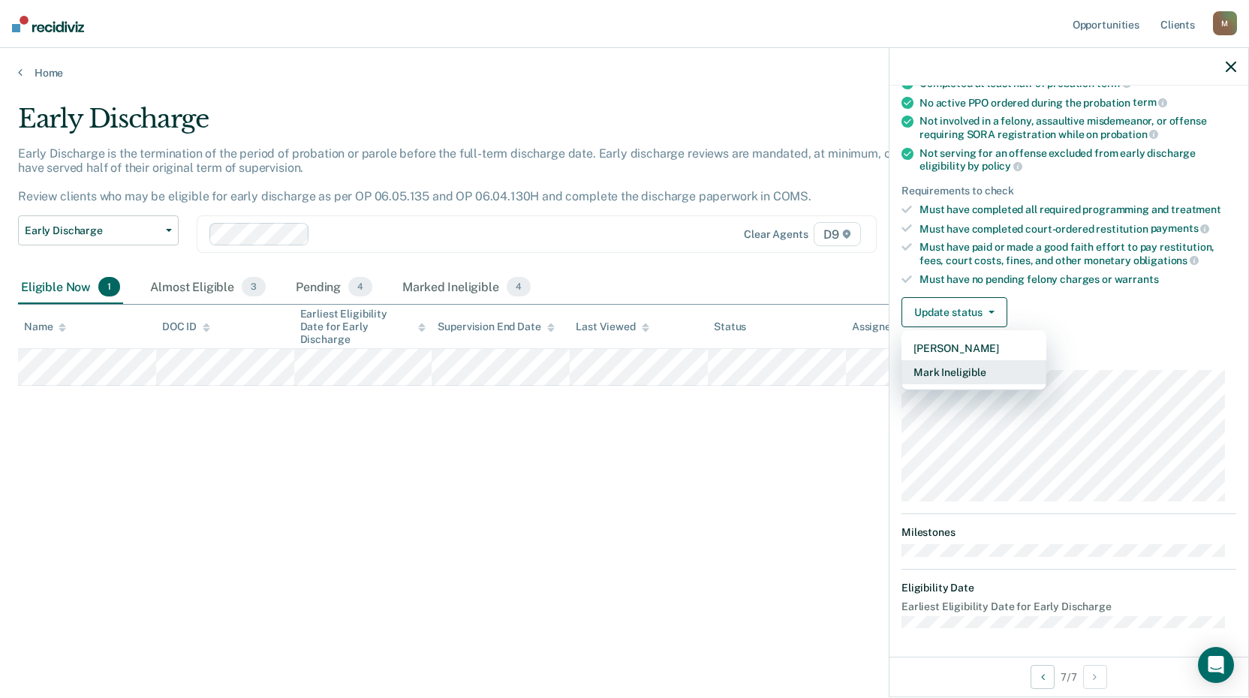
click at [943, 372] on button "Mark Ineligible" at bounding box center [973, 372] width 145 height 24
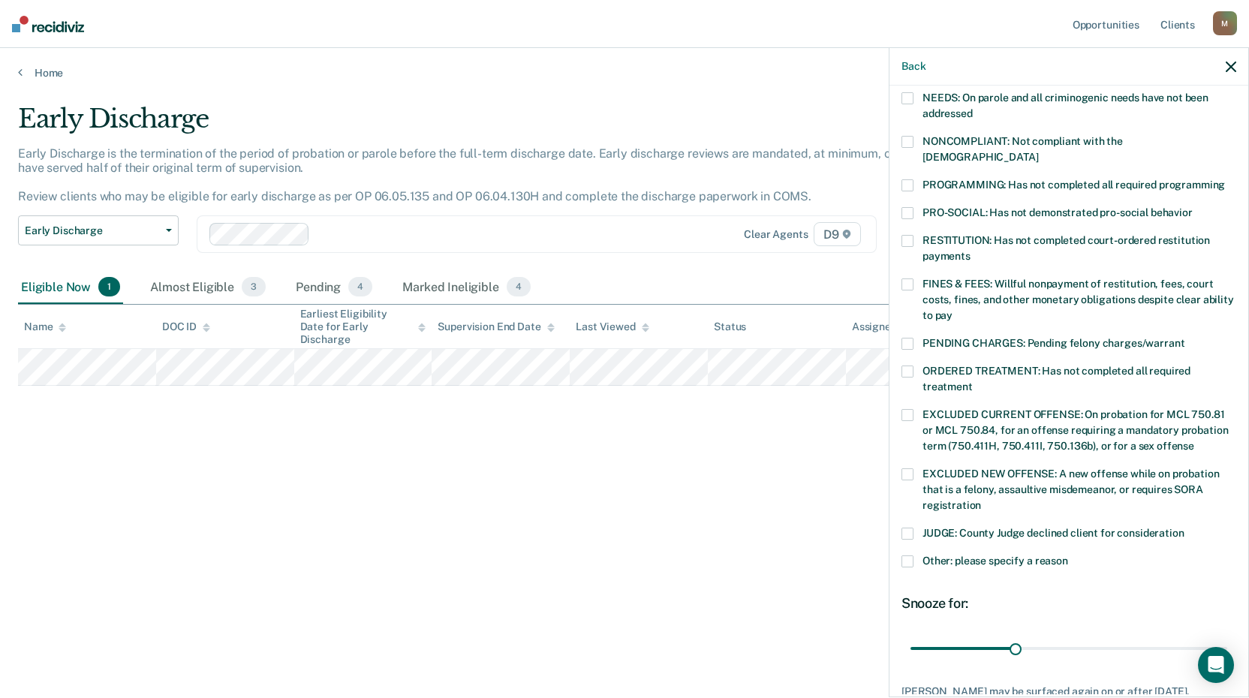
scroll to position [300, 0]
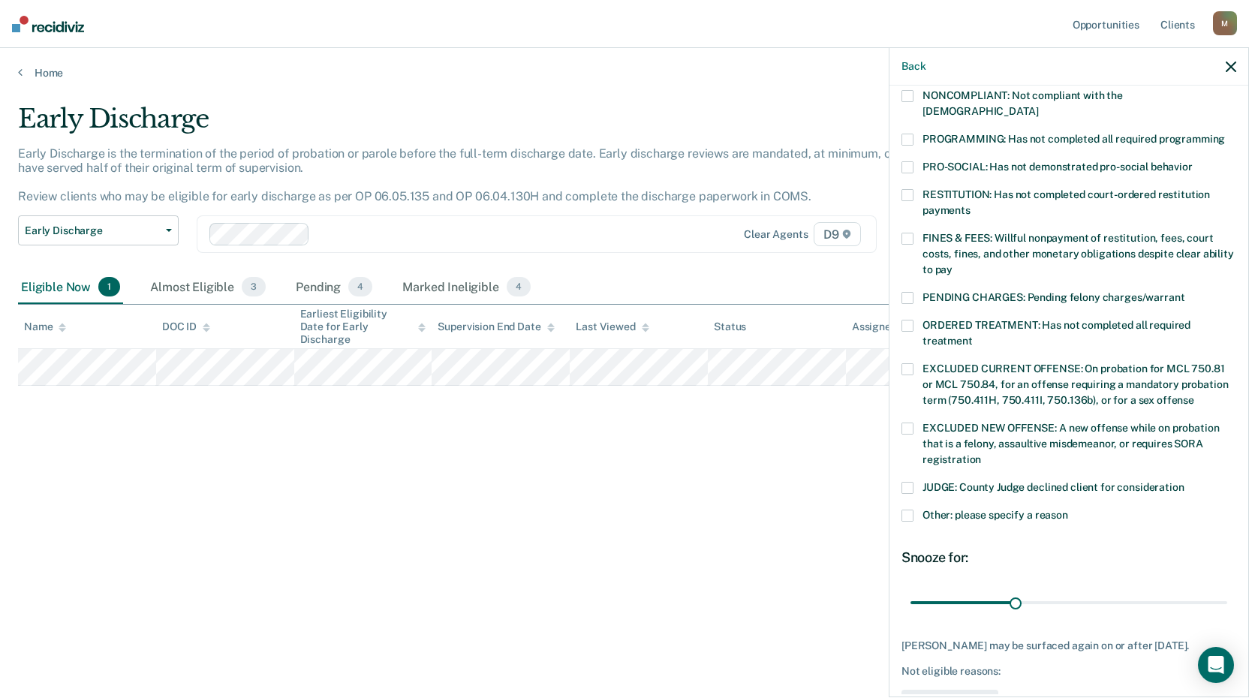
click at [915, 510] on label "Other: please specify a reason" at bounding box center [1068, 518] width 335 height 16
click at [1068, 510] on input "Other: please specify a reason" at bounding box center [1068, 510] width 0 height 0
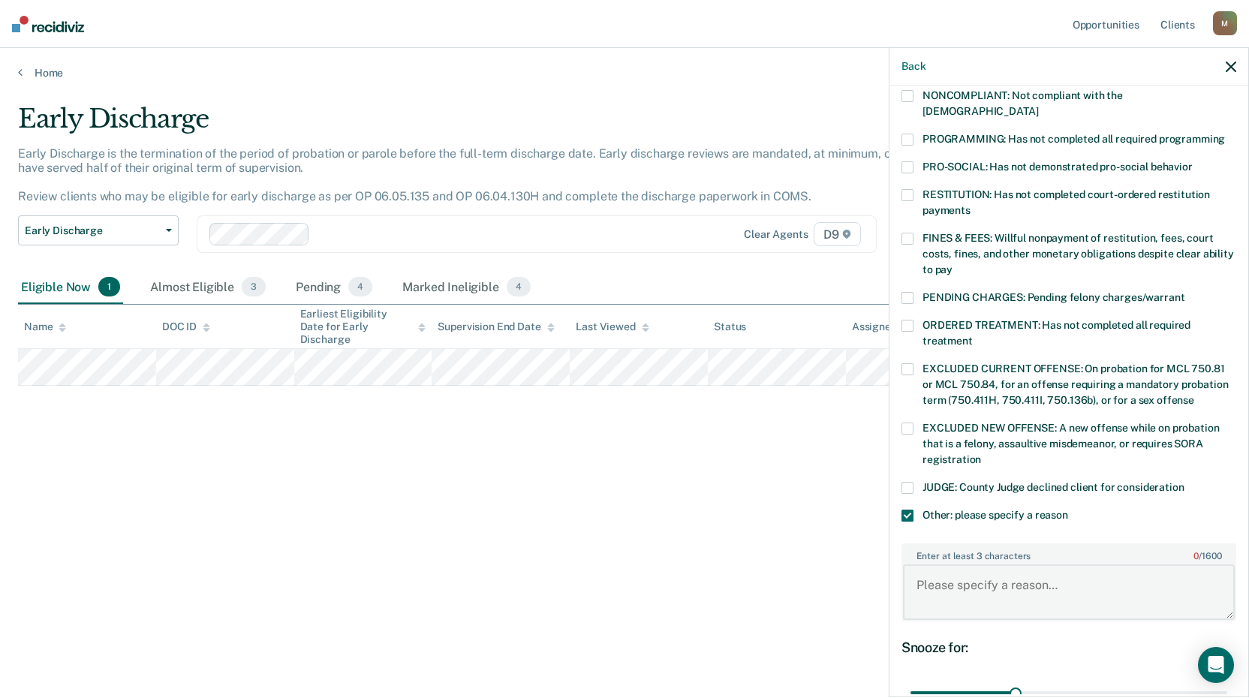
click at [1000, 564] on textarea "Enter at least 3 characters 0 / 1600" at bounding box center [1069, 592] width 332 height 56
type textarea "VOP ST"
click at [913, 423] on label "EXCLUDED NEW OFFENSE: A new offense while on probation that is a felony, assaul…" at bounding box center [1068, 446] width 335 height 47
click at [981, 454] on input "EXCLUDED NEW OFFENSE: A new offense while on probation that is a felony, assaul…" at bounding box center [981, 454] width 0 height 0
click at [910, 510] on span at bounding box center [907, 516] width 12 height 12
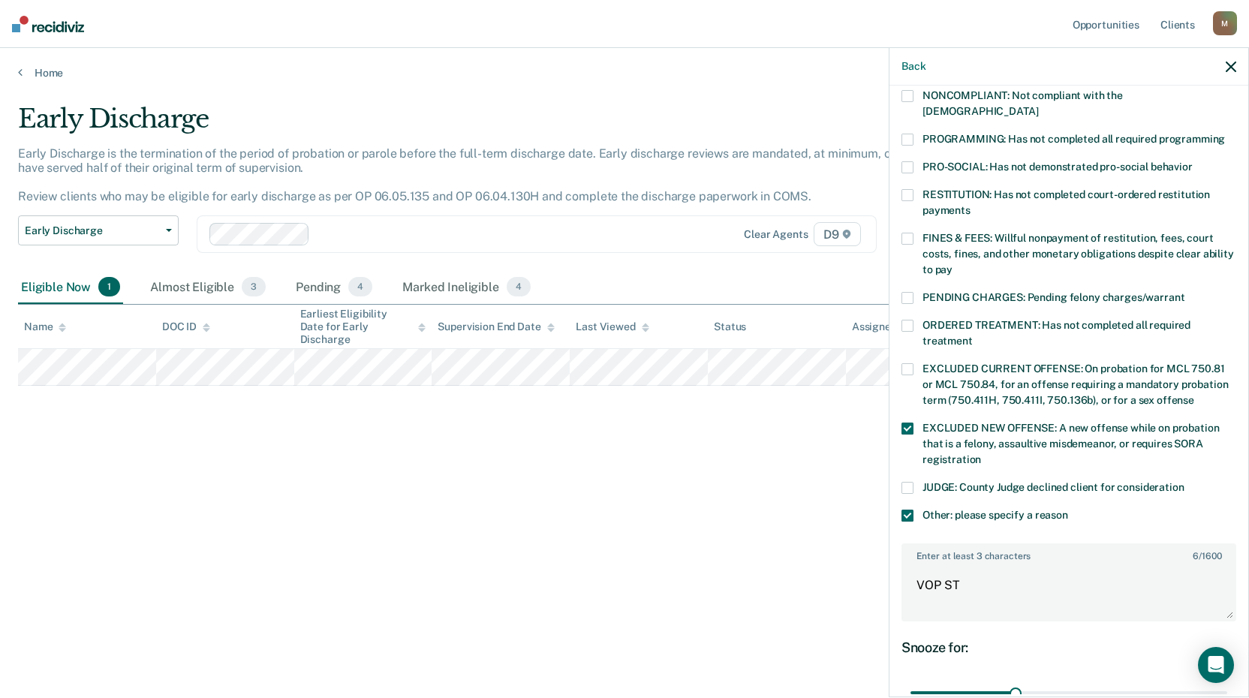
click at [1068, 510] on input "Other: please specify a reason" at bounding box center [1068, 510] width 0 height 0
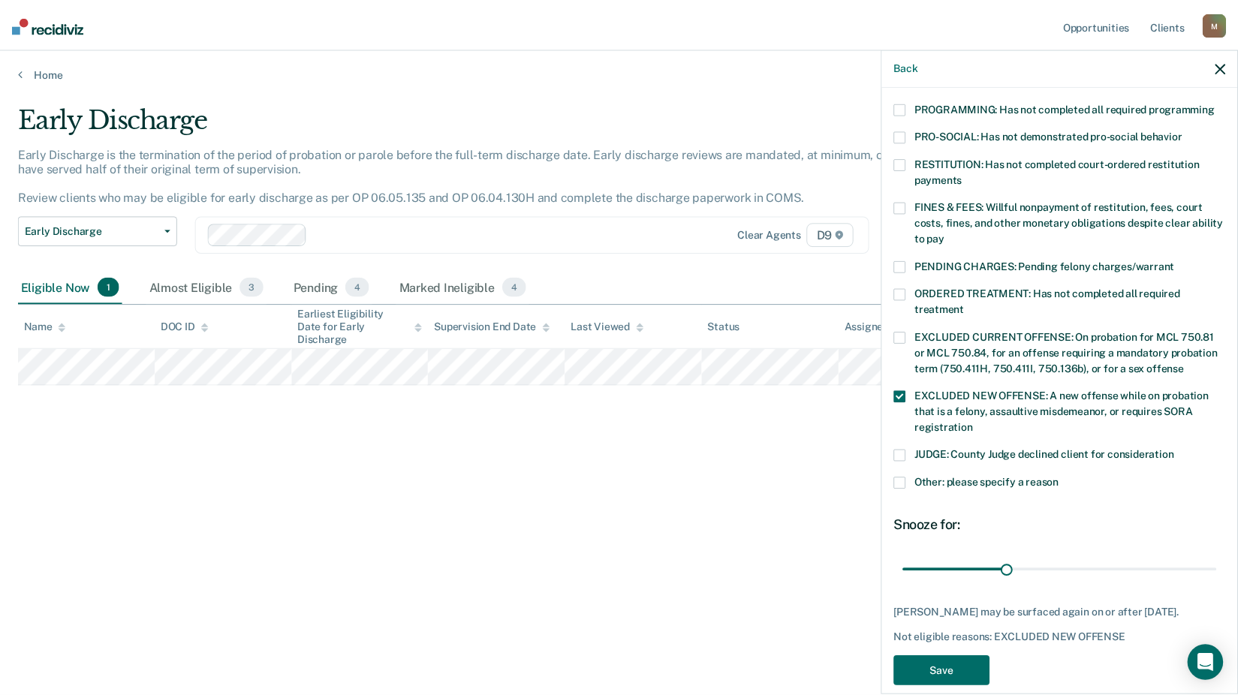
scroll to position [348, 0]
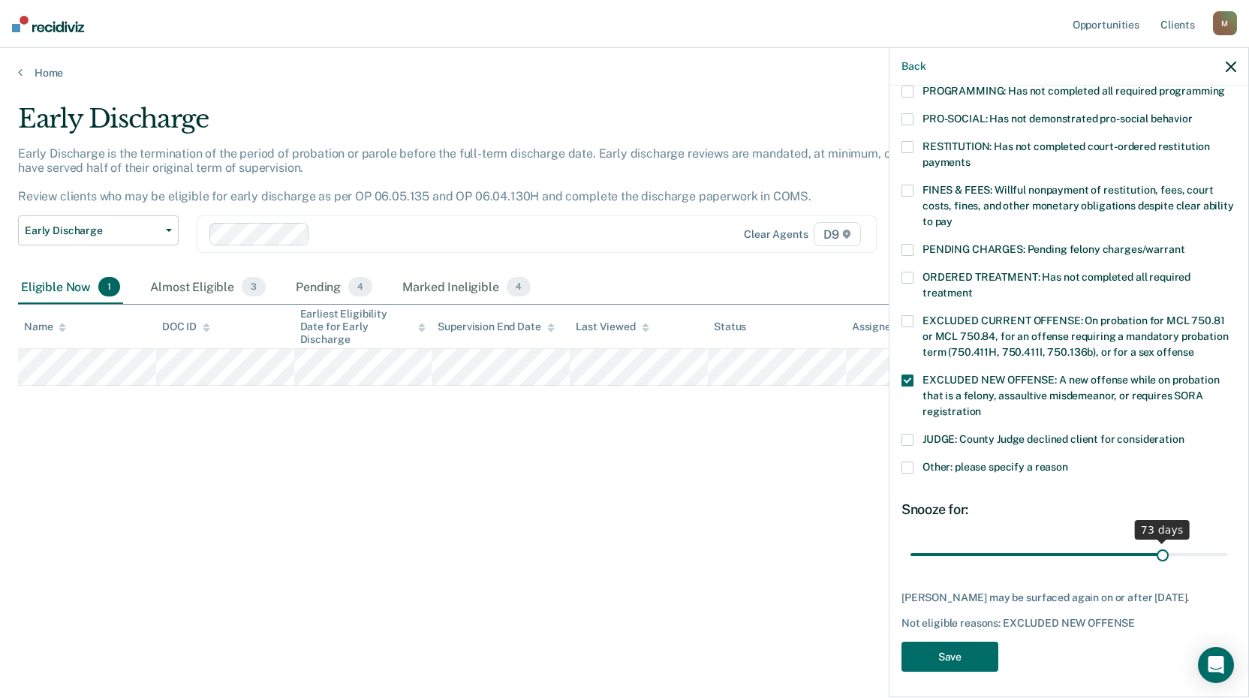
drag, startPoint x: 1007, startPoint y: 540, endPoint x: 1154, endPoint y: 532, distance: 146.5
click at [1154, 541] on input "range" at bounding box center [1068, 554] width 317 height 26
click at [1156, 541] on input "range" at bounding box center [1068, 554] width 317 height 26
drag, startPoint x: 1155, startPoint y: 531, endPoint x: 1206, endPoint y: 531, distance: 51.0
click at [1206, 541] on input "range" at bounding box center [1068, 554] width 317 height 26
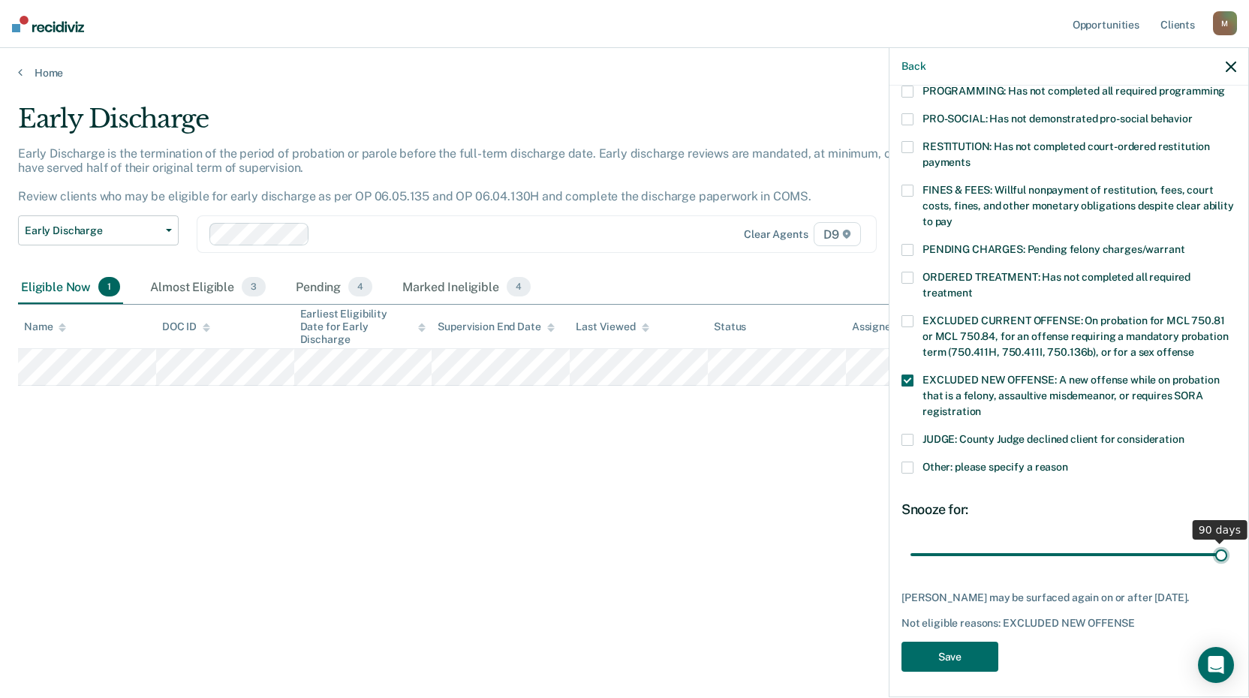
type input "90"
click at [1212, 541] on input "range" at bounding box center [1068, 554] width 317 height 26
click at [928, 646] on button "Save" at bounding box center [949, 657] width 97 height 31
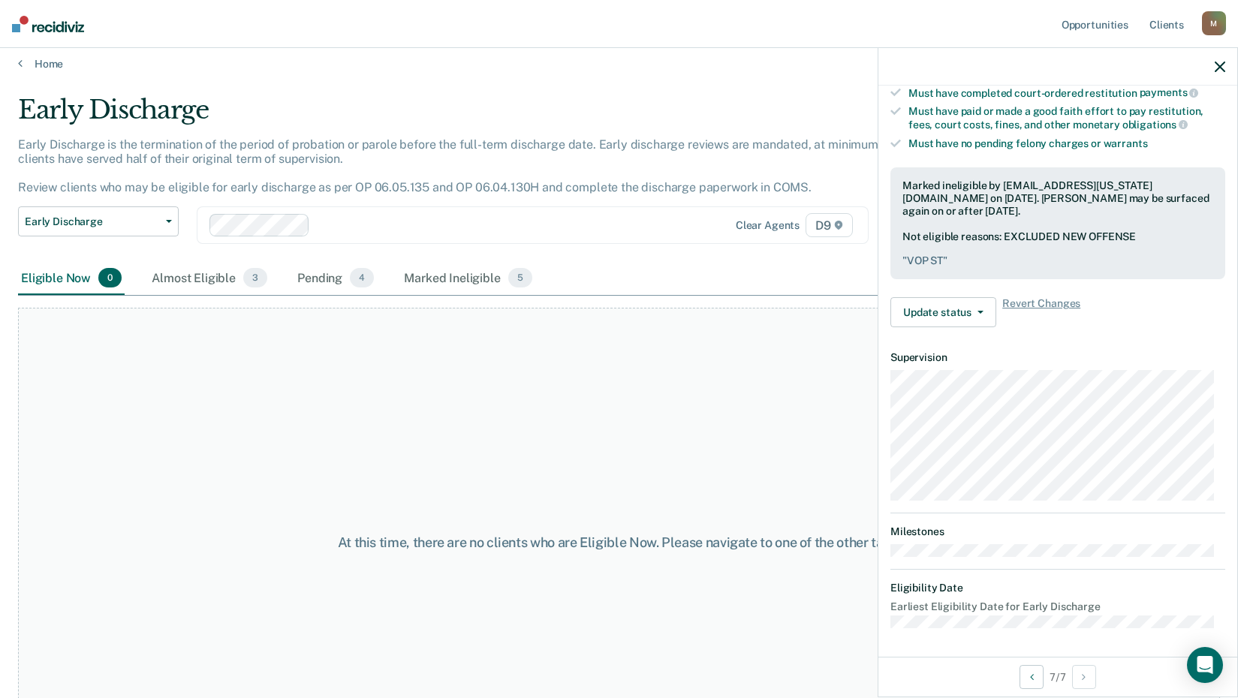
scroll to position [0, 0]
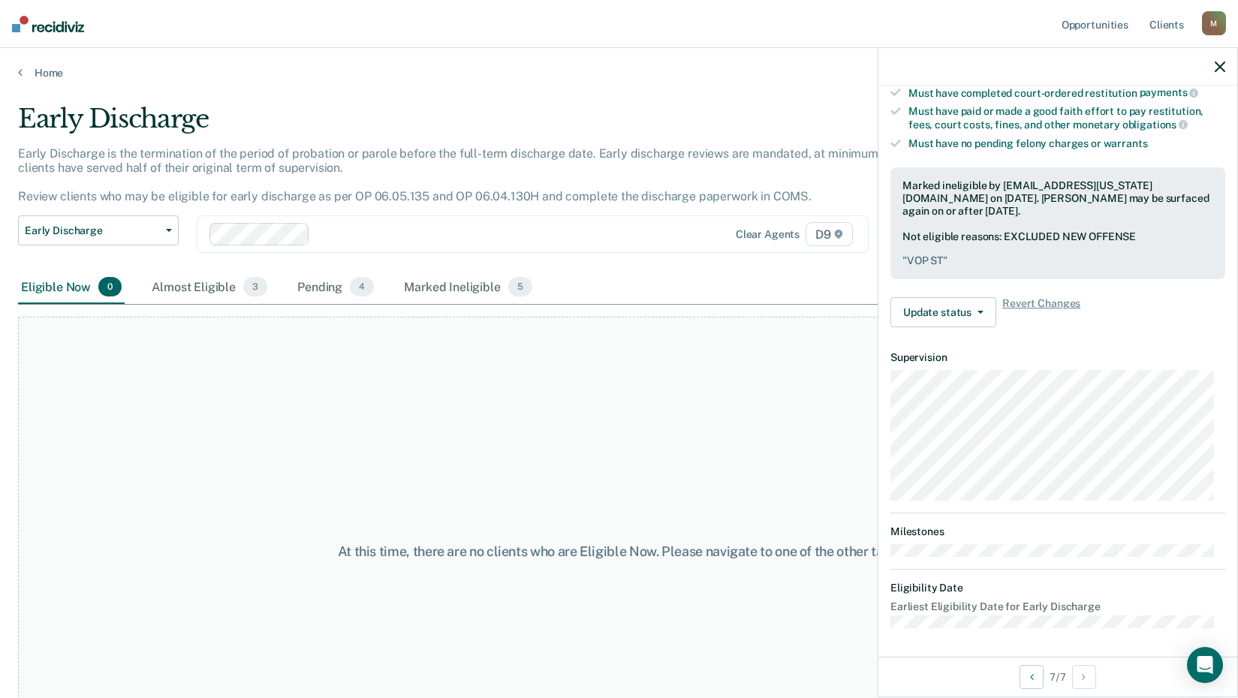
click at [15, 71] on div "Home" at bounding box center [619, 64] width 1238 height 32
click at [1221, 62] on icon "button" at bounding box center [1219, 67] width 11 height 11
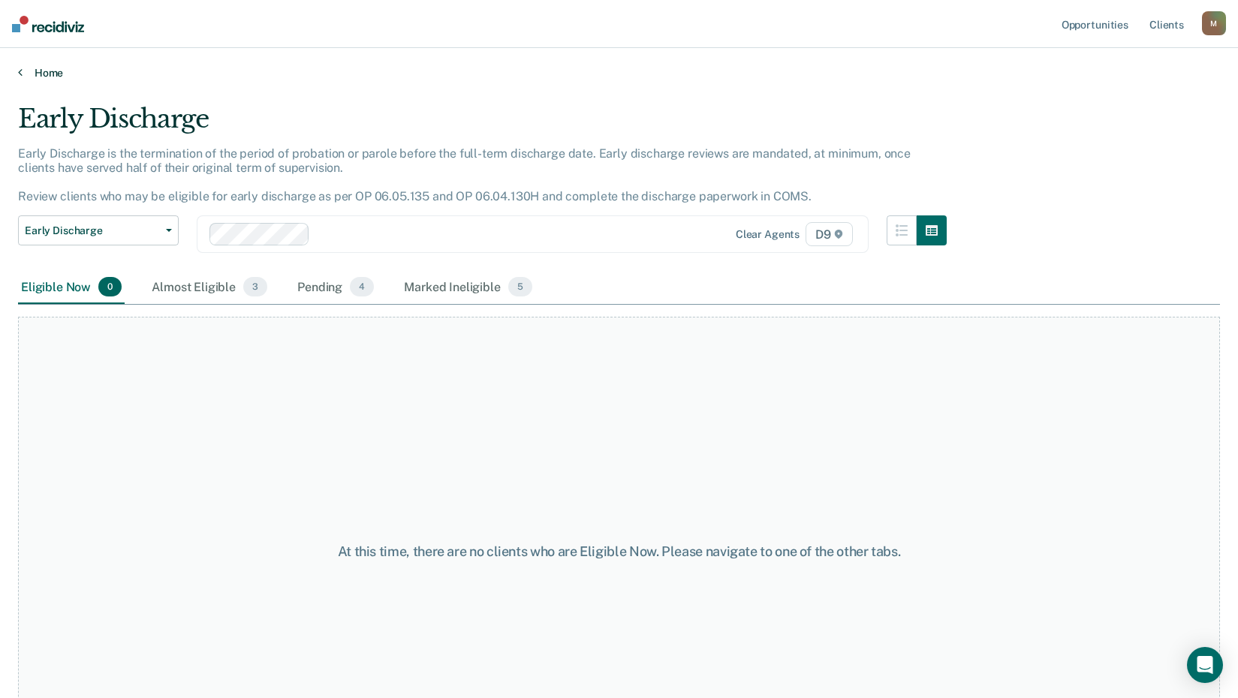
click at [20, 67] on icon at bounding box center [20, 72] width 5 height 12
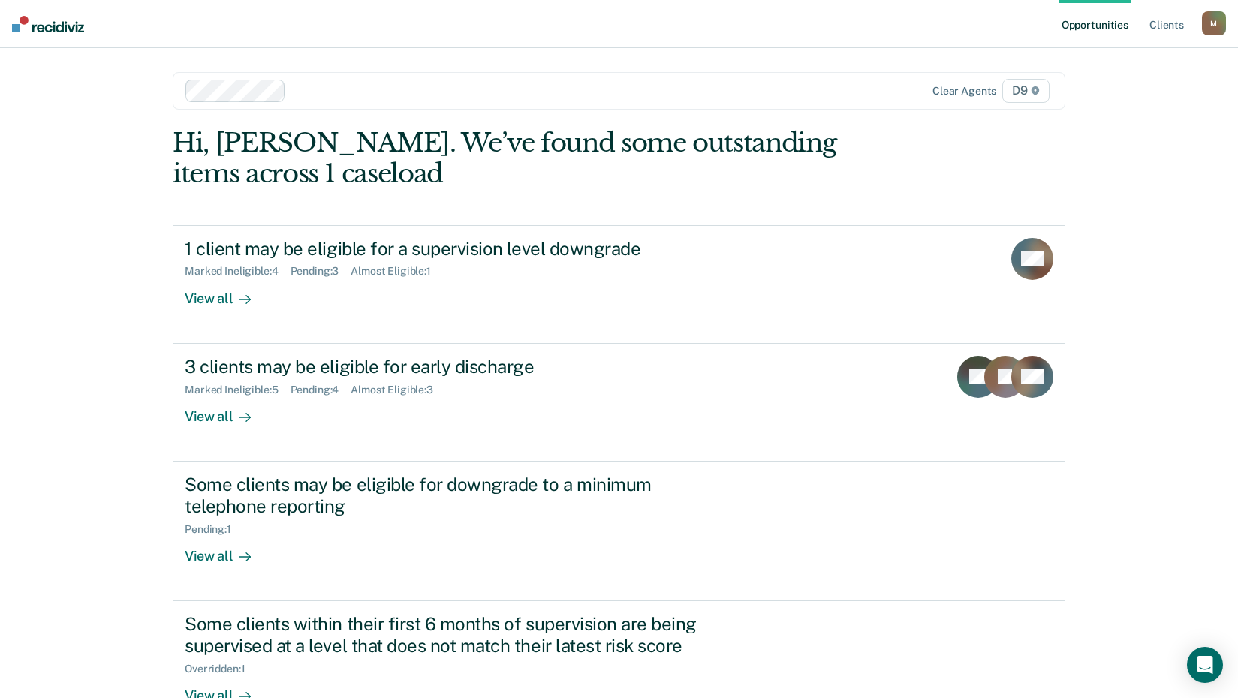
click at [1217, 29] on div "M" at bounding box center [1214, 23] width 24 height 24
click at [1108, 100] on link "Log Out" at bounding box center [1153, 98] width 121 height 13
